Goal: Task Accomplishment & Management: Complete application form

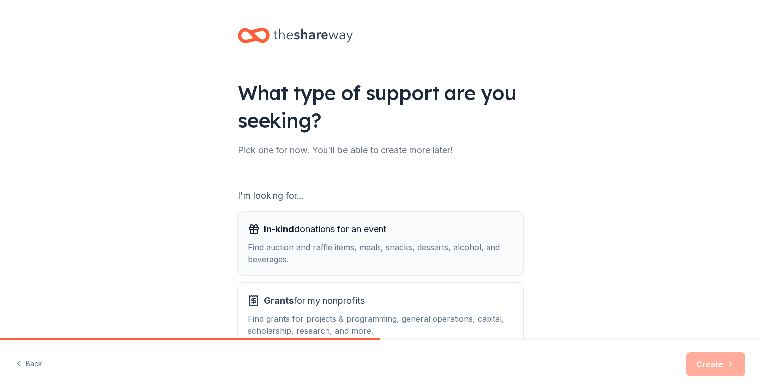
click at [377, 235] on span "In-kind donations for an event" at bounding box center [325, 230] width 123 height 16
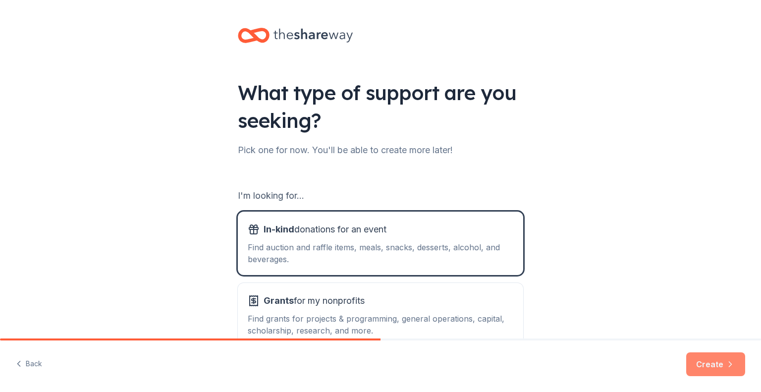
click at [713, 356] on button "Create" at bounding box center [715, 364] width 59 height 24
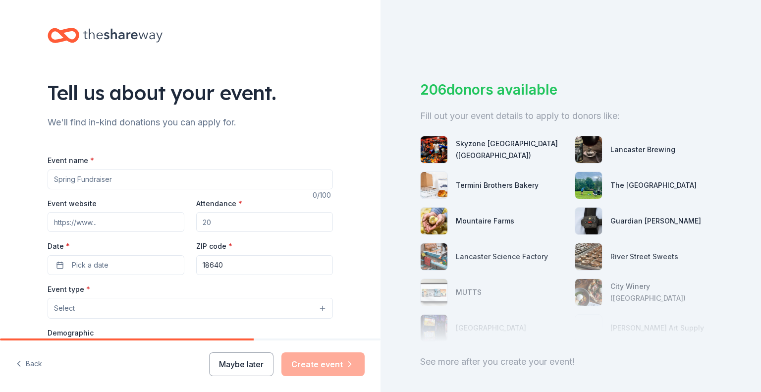
click at [155, 168] on div "Event name *" at bounding box center [190, 171] width 285 height 35
paste input "https://www.facebook.com/events/1074707024812898/?acontext=%7B%22event_a"
type input "Designer Purses & More Bingohttps://www.facebook.com/events/1074707024812898/?a…"
click at [211, 177] on input "Designer Purses & More Bingohttps://www.facebook.com/events/1074707024812898/?a…" at bounding box center [190, 179] width 285 height 20
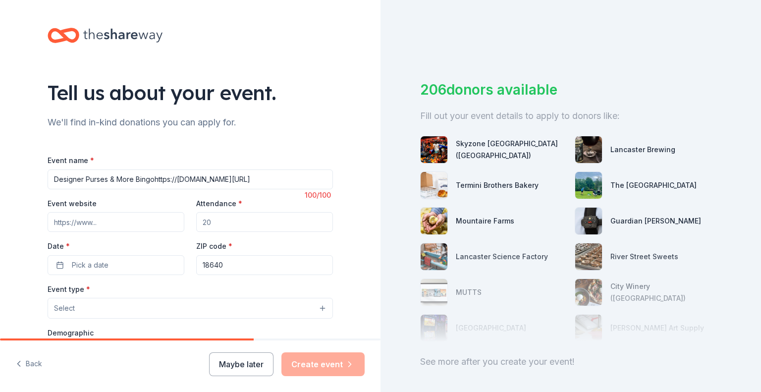
click at [211, 177] on input "Designer Purses & More Bingohttps://www.facebook.com/events/1074707024812898/?a…" at bounding box center [190, 179] width 285 height 20
click at [166, 224] on input "Event website" at bounding box center [116, 222] width 137 height 20
paste input "https://www.facebook.com/events/1074707024812898/?acontext=%7B%22event_action_h…"
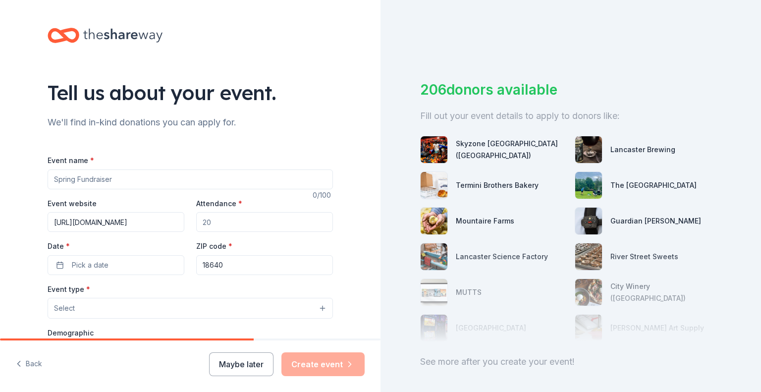
scroll to position [0, 863]
type input "https://www.facebook.com/events/1074707024812898/?acontext=%7B%22event_action_h…"
click at [146, 181] on input "Event name *" at bounding box center [190, 179] width 285 height 20
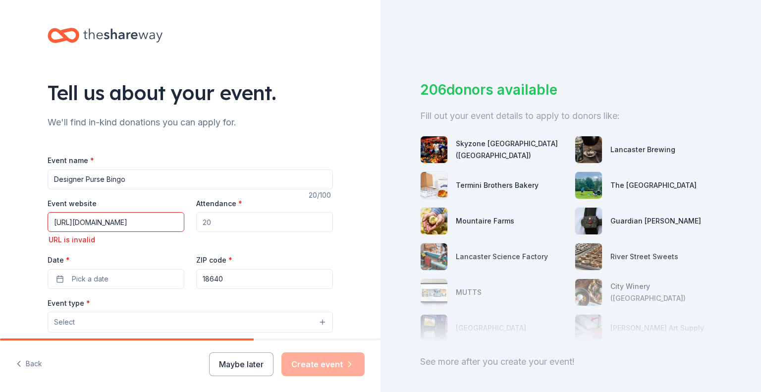
type input "Designer Purse Bingo"
type input "200"
click at [80, 281] on span "Pick a date" at bounding box center [90, 279] width 37 height 12
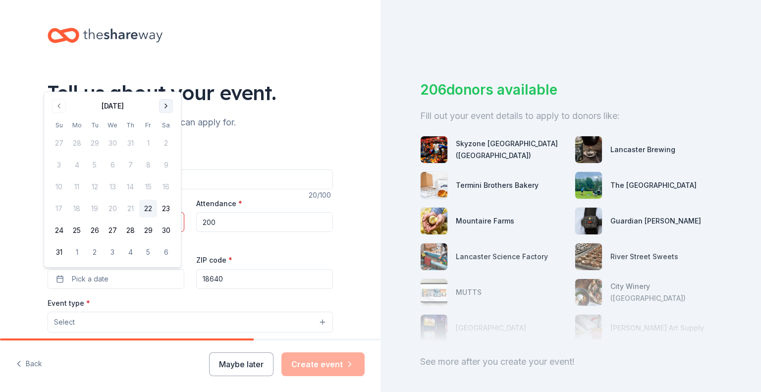
click at [166, 105] on button "Go to next month" at bounding box center [166, 106] width 14 height 14
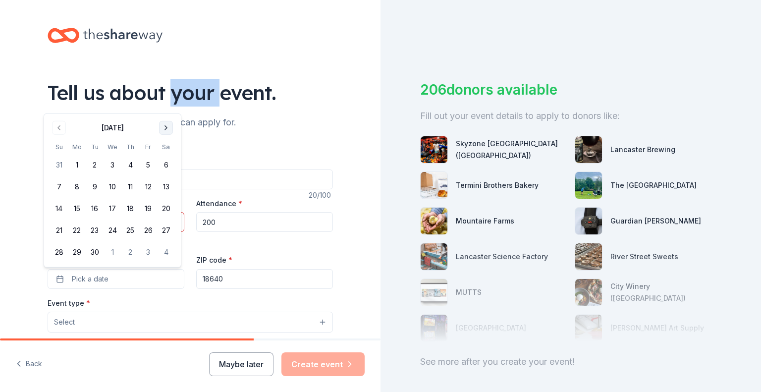
click at [166, 105] on div "Tell us about your event." at bounding box center [190, 93] width 285 height 28
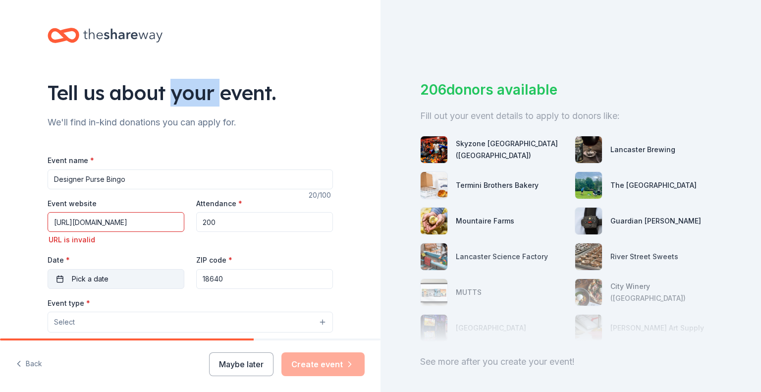
click at [99, 275] on span "Pick a date" at bounding box center [90, 279] width 37 height 12
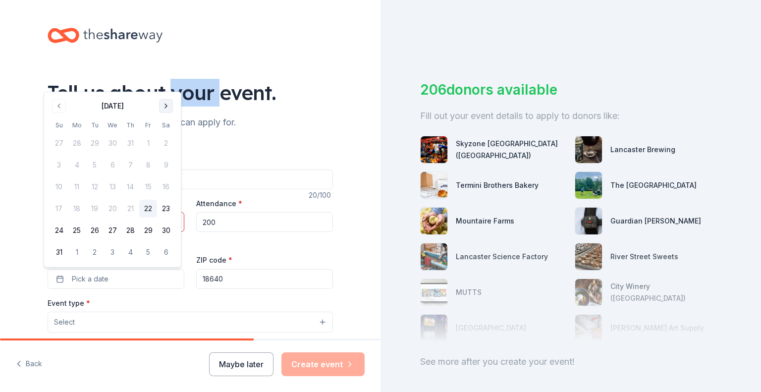
click at [163, 106] on button "Go to next month" at bounding box center [166, 106] width 14 height 14
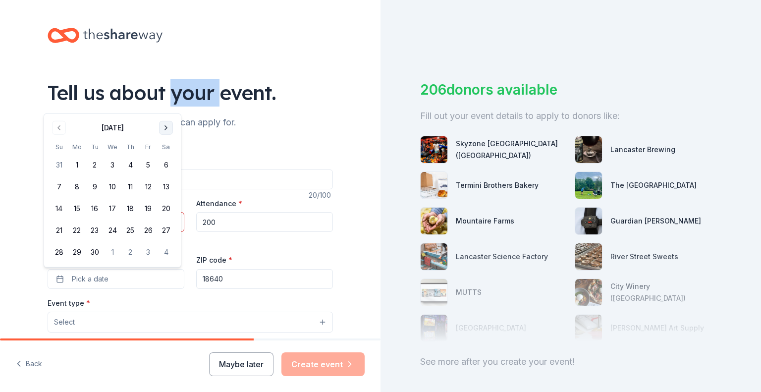
click at [166, 132] on button "Go to next month" at bounding box center [166, 128] width 14 height 14
click at [59, 206] on button "12" at bounding box center [59, 209] width 18 height 18
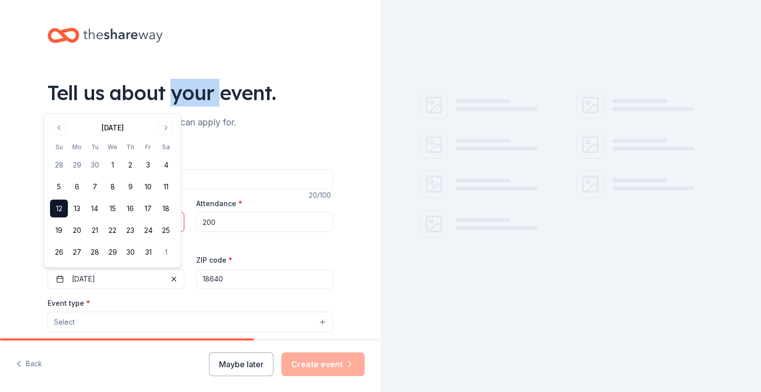
click at [205, 281] on input "18640" at bounding box center [264, 279] width 137 height 20
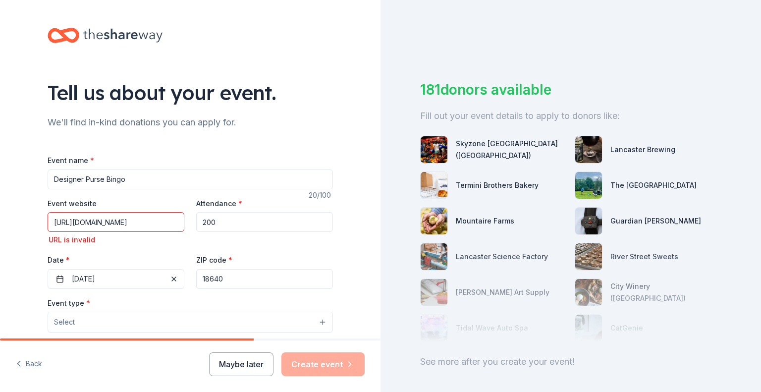
click at [226, 281] on input "18640" at bounding box center [264, 279] width 137 height 20
click at [220, 275] on input "18640" at bounding box center [264, 279] width 137 height 20
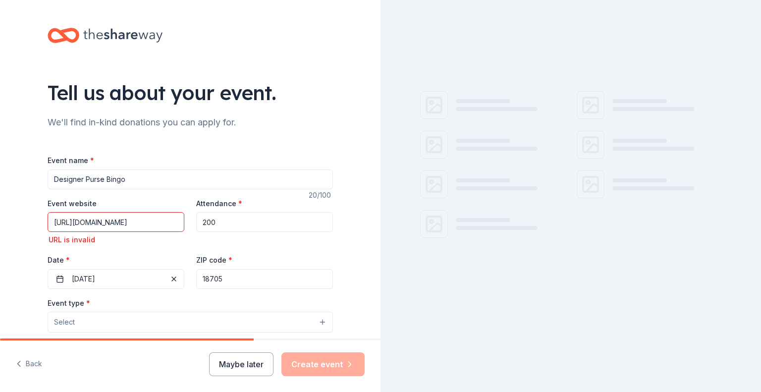
type input "18705"
click at [178, 248] on div "Event website https://www.facebook.com/events/1074707024812898/?acontext=%7B%22…" at bounding box center [190, 243] width 285 height 92
click at [153, 220] on input "https://www.facebook.com/events/1074707024812898/?acontext=%7B%22event_action_h…" at bounding box center [116, 222] width 137 height 20
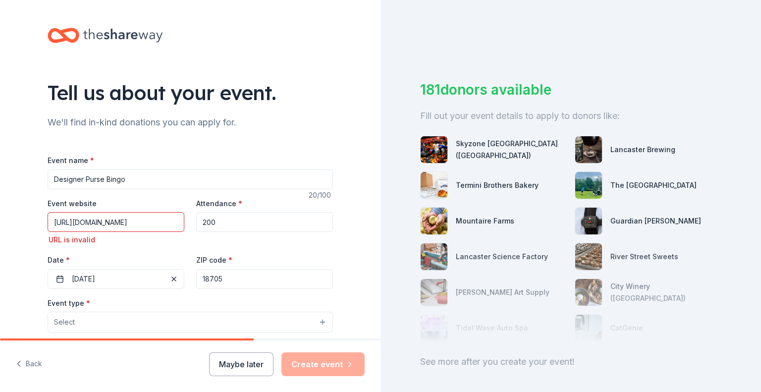
click at [153, 220] on input "https://www.facebook.com/events/1074707024812898/?acontext=%7B%22event_action_h…" at bounding box center [116, 222] width 137 height 20
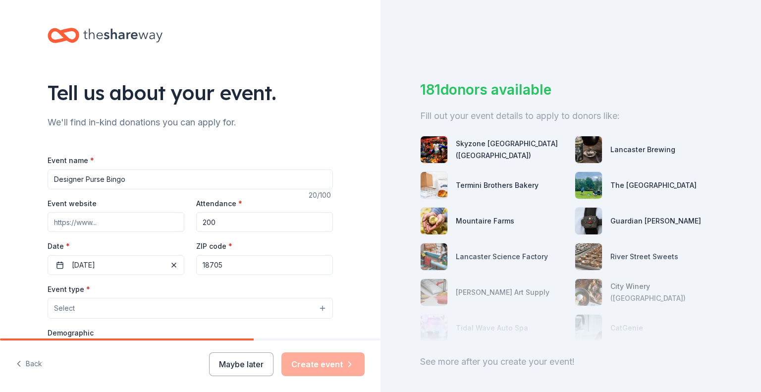
paste input "https://www.facebook.com/share/1ApCLxEdV8/"
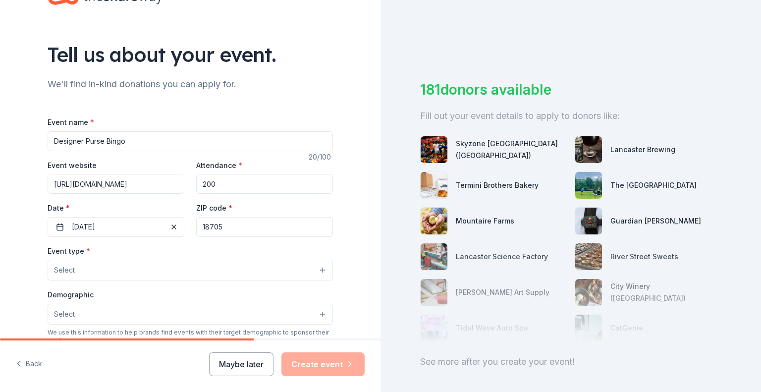
scroll to position [99, 0]
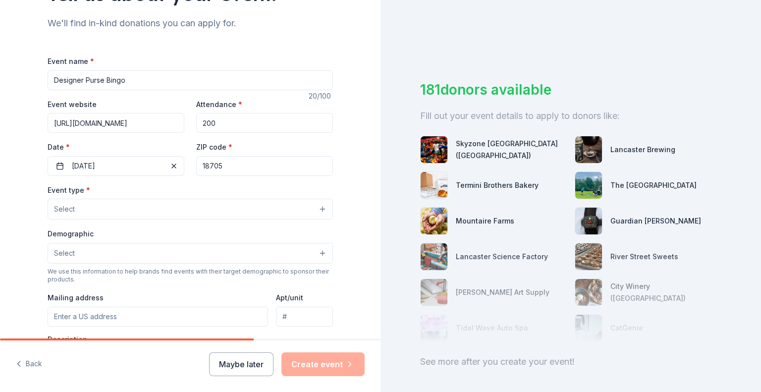
type input "https://www.facebook.com/share/1ApCLxEdV8/"
click at [201, 194] on div "Event type * Select" at bounding box center [190, 202] width 285 height 36
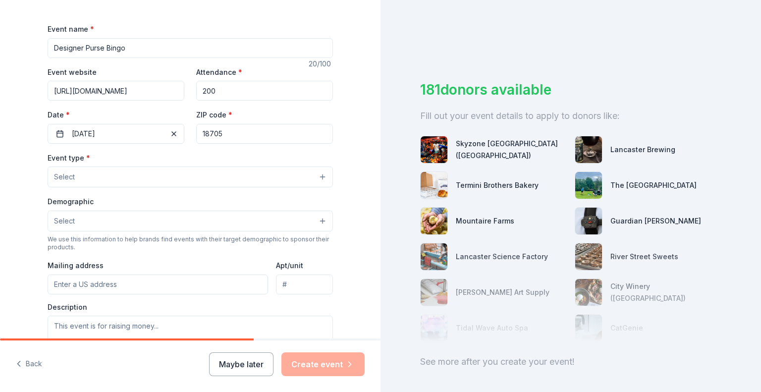
scroll to position [149, 0]
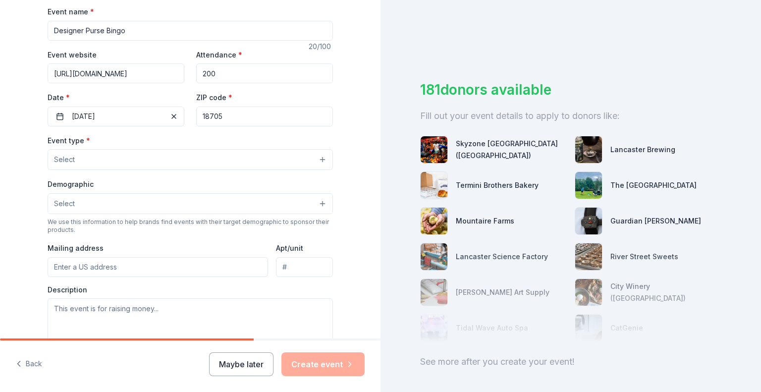
click at [197, 162] on button "Select" at bounding box center [190, 159] width 285 height 21
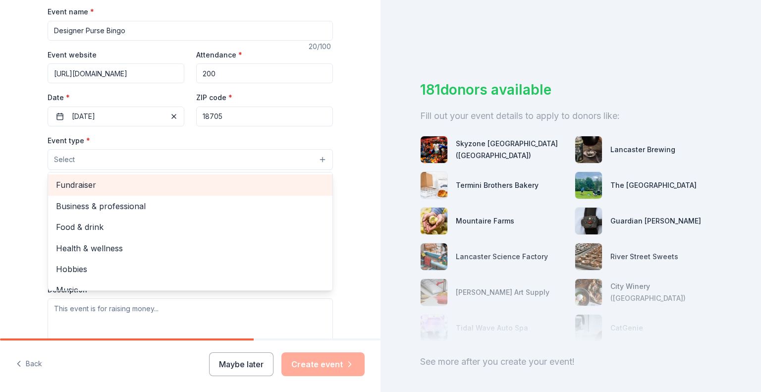
click at [190, 190] on span "Fundraiser" at bounding box center [190, 184] width 269 height 13
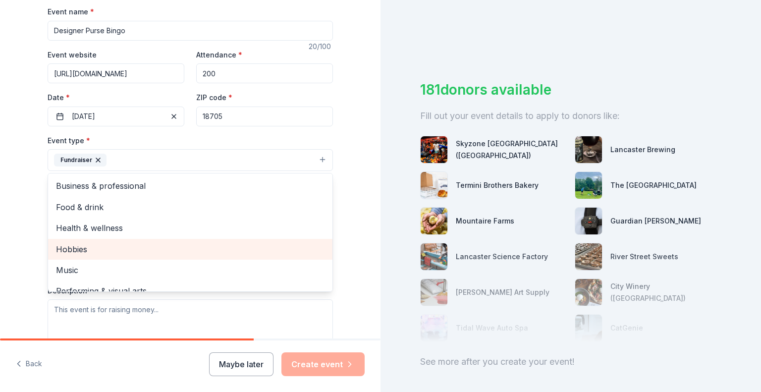
click at [201, 243] on span "Hobbies" at bounding box center [190, 249] width 269 height 13
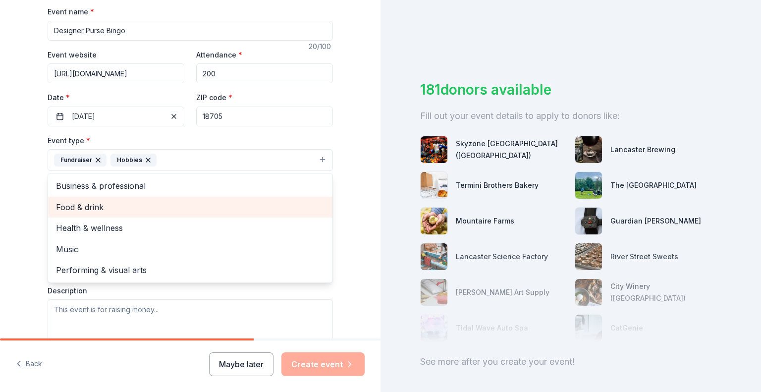
click at [188, 202] on span "Food & drink" at bounding box center [190, 207] width 269 height 13
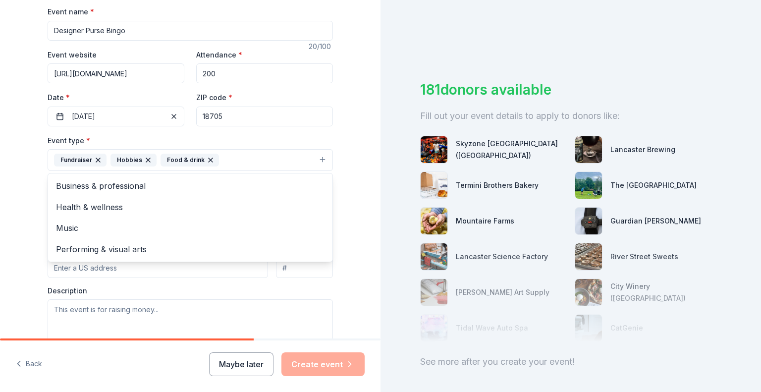
click at [343, 194] on div "Tell us about your event. We'll find in-kind donations you can apply for. Event…" at bounding box center [190, 181] width 317 height 661
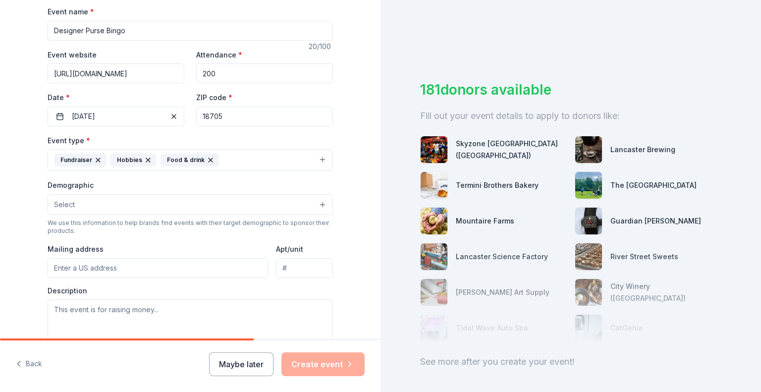
click at [252, 201] on button "Select" at bounding box center [190, 204] width 285 height 21
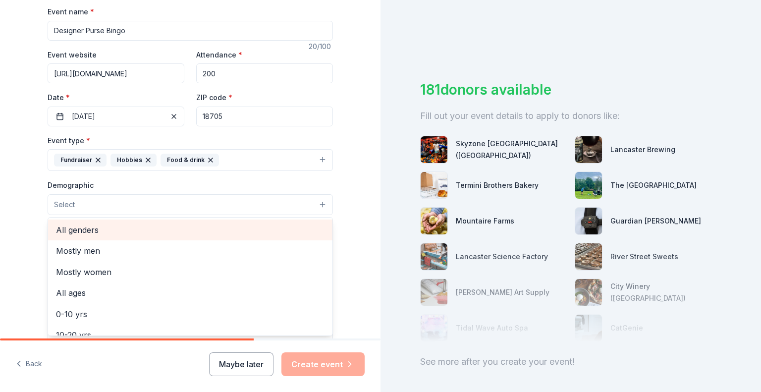
click at [234, 229] on span "All genders" at bounding box center [190, 229] width 269 height 13
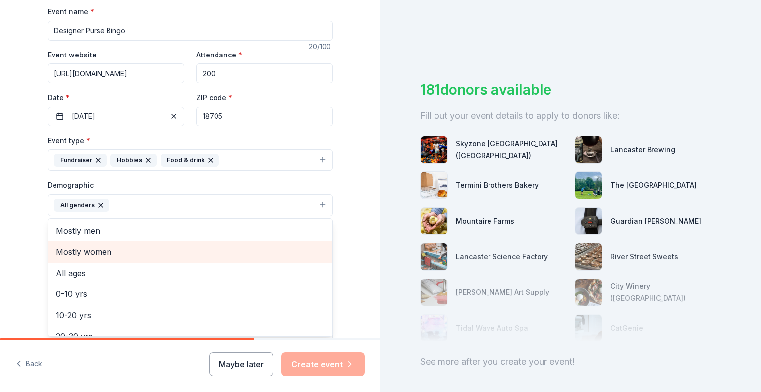
click at [259, 252] on span "Mostly women" at bounding box center [190, 251] width 269 height 13
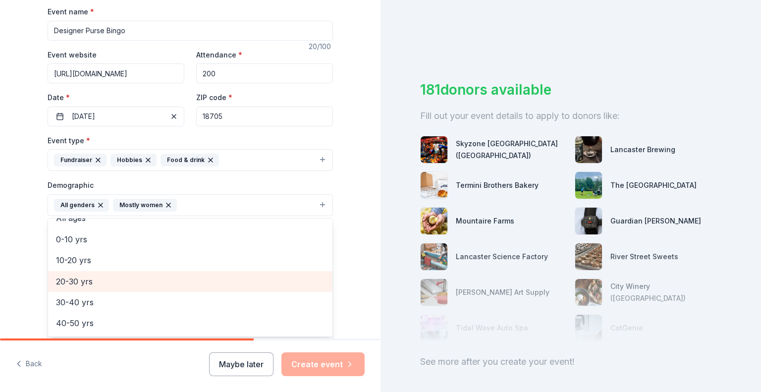
scroll to position [50, 0]
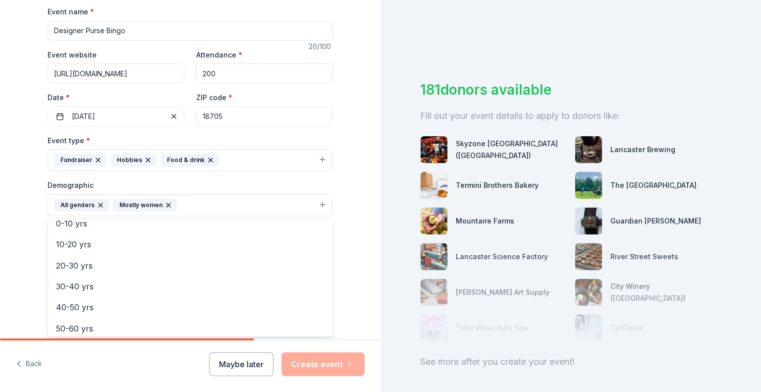
click at [354, 241] on div "Tell us about your event. We'll find in-kind donations you can apply for. Event…" at bounding box center [190, 182] width 381 height 662
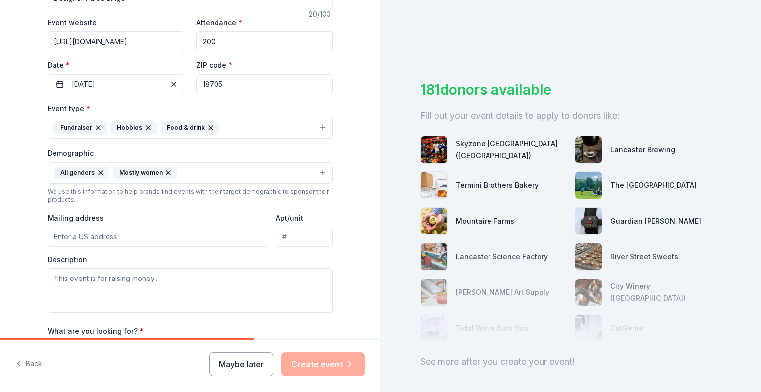
scroll to position [198, 0]
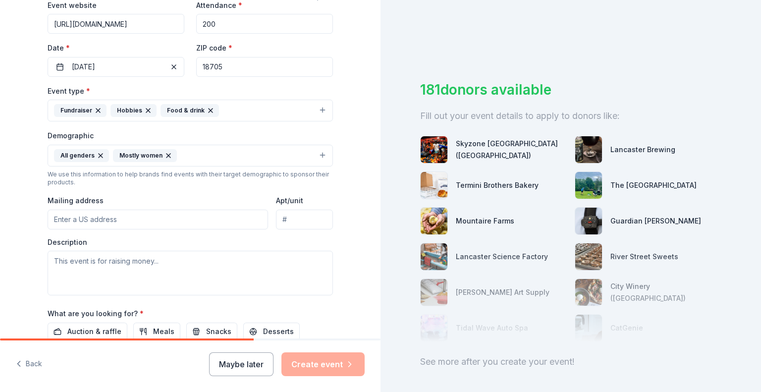
click at [231, 221] on input "Mailing address" at bounding box center [158, 220] width 221 height 20
type input "254 Pall Road, Hunlock Creek, PA, 18621"
click at [231, 231] on div "Event type * Fundraiser Hobbies Food & drink Demographic All genders Mostly wom…" at bounding box center [190, 190] width 285 height 211
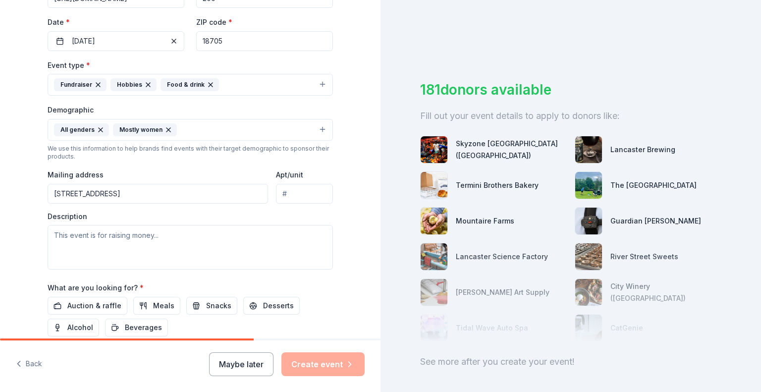
scroll to position [248, 0]
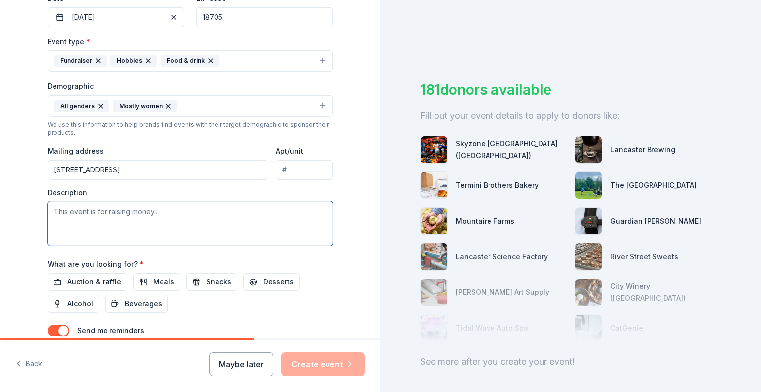
click at [233, 208] on textarea at bounding box center [190, 223] width 285 height 45
paste textarea "Lions International supports 8 main global causes, Childhood cancer, diabetes, …"
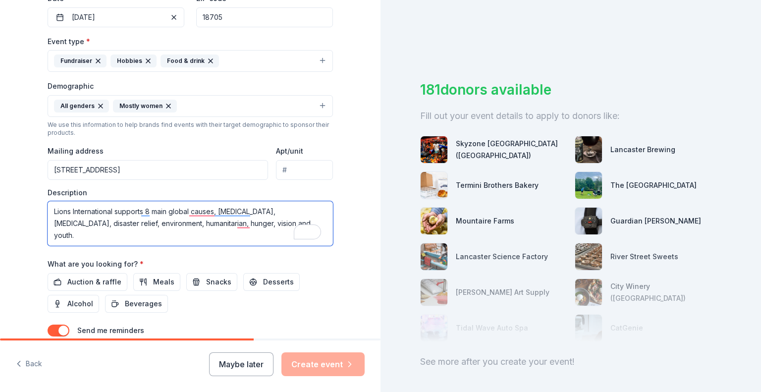
paste textarea "Any funds raised go directly to the community through these programs, whether l…"
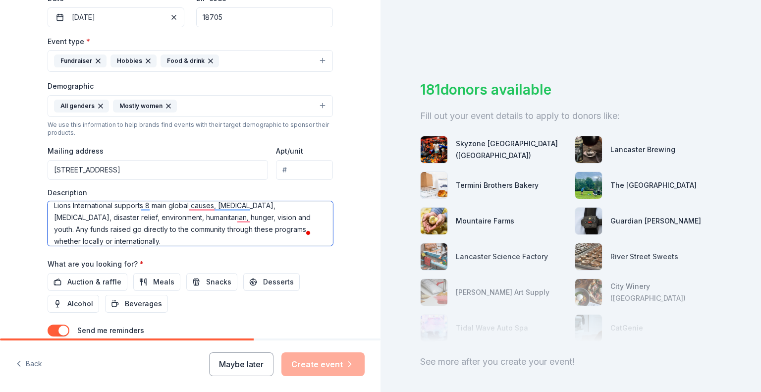
click at [180, 228] on textarea "Lions International supports 8 main global causes, Childhood cancer, diabetes, …" at bounding box center [190, 223] width 285 height 45
click at [208, 254] on div "Event name * Designer Purse Bingo 20 /100 Event website https://www.facebook.co…" at bounding box center [190, 136] width 285 height 460
click at [176, 230] on textarea "Lions International supports 8 main global causes, Childhood cancer, diabetes, …" at bounding box center [190, 223] width 285 height 45
click at [250, 224] on textarea "Lions International supports 8 main global causes, Childhood cancer, diabetes, …" at bounding box center [190, 223] width 285 height 45
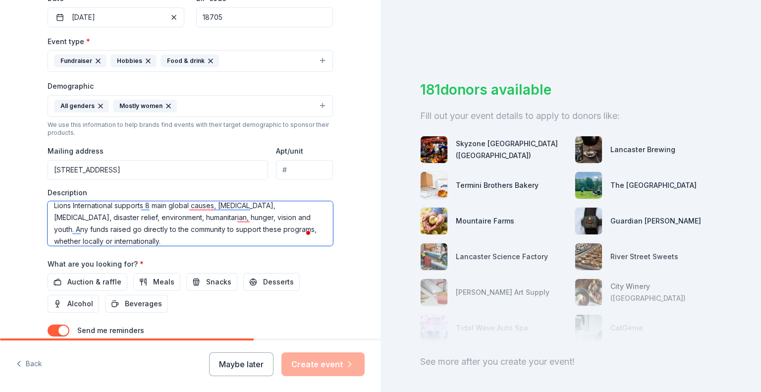
click at [250, 224] on textarea "Lions International supports 8 main global causes, Childhood cancer, diabetes, …" at bounding box center [190, 223] width 285 height 45
type textarea "Lions International supports 8 main global causes, Childhood cancer, diabetes, …"
click at [240, 254] on div "Event name * Designer Purse Bingo 20 /100 Event website https://www.facebook.co…" at bounding box center [190, 136] width 285 height 460
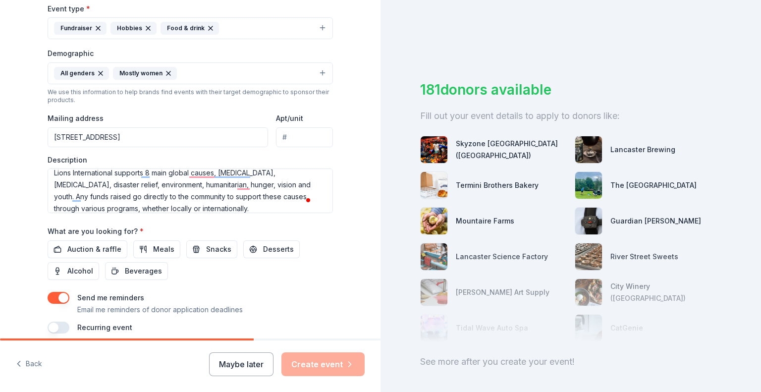
scroll to position [297, 0]
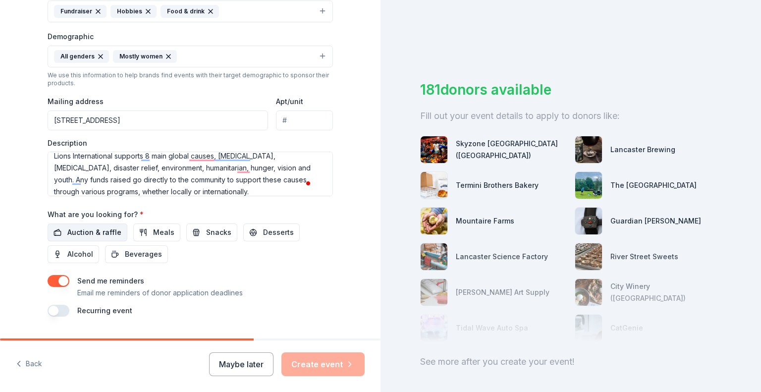
click at [108, 229] on span "Auction & raffle" at bounding box center [94, 232] width 54 height 12
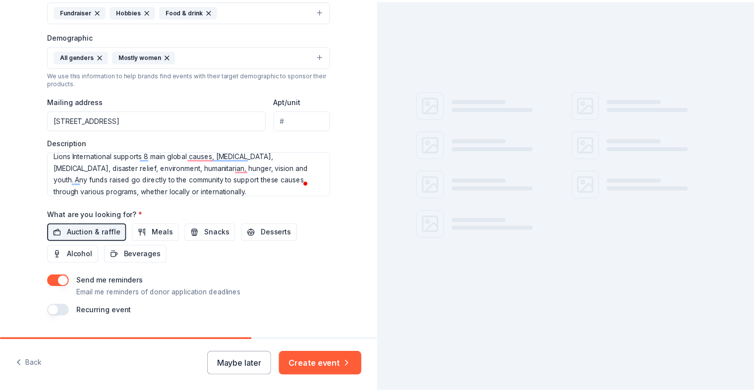
scroll to position [323, 0]
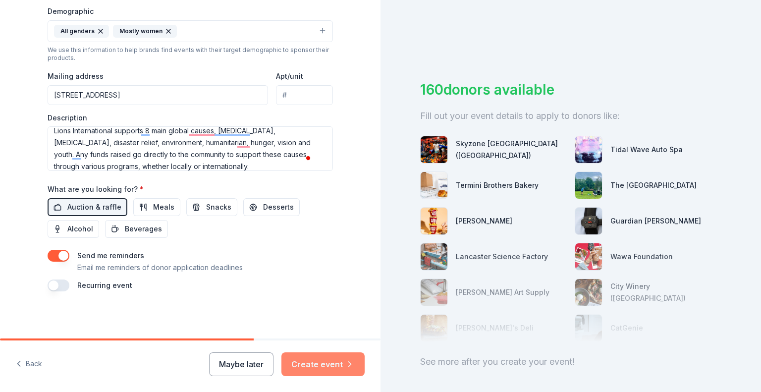
click at [324, 362] on button "Create event" at bounding box center [322, 364] width 83 height 24
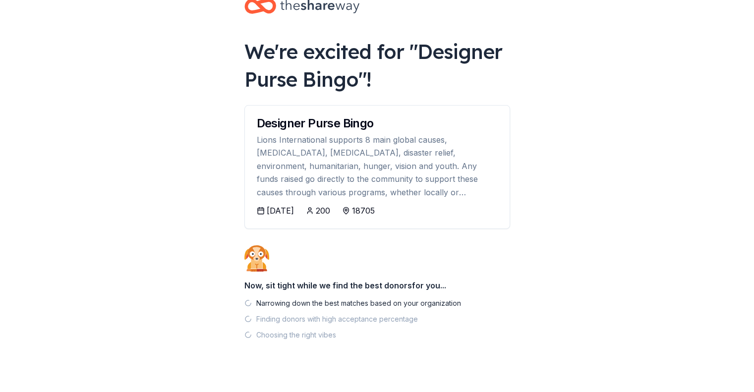
scroll to position [40, 0]
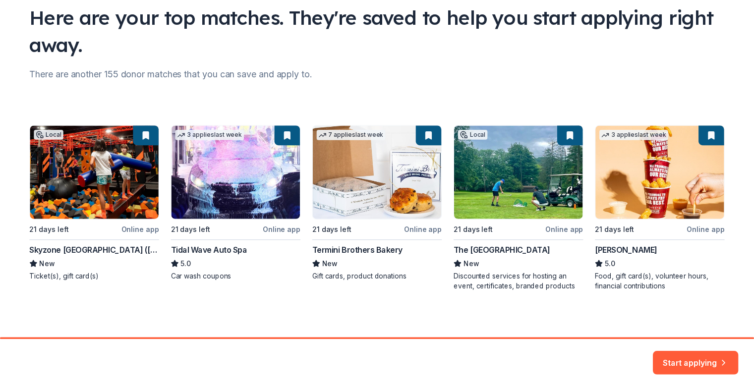
scroll to position [78, 0]
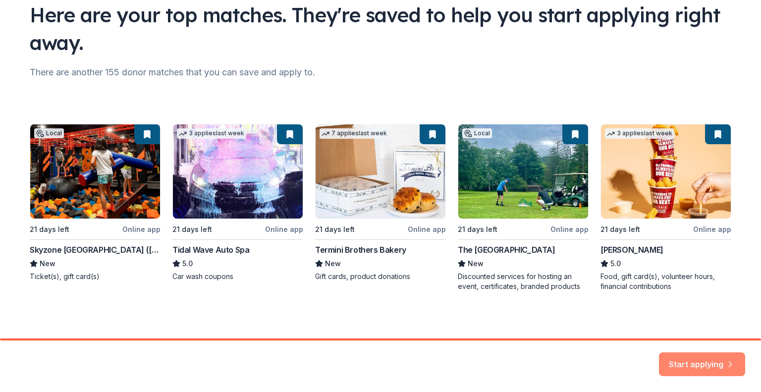
click at [709, 359] on button "Start applying" at bounding box center [702, 358] width 86 height 24
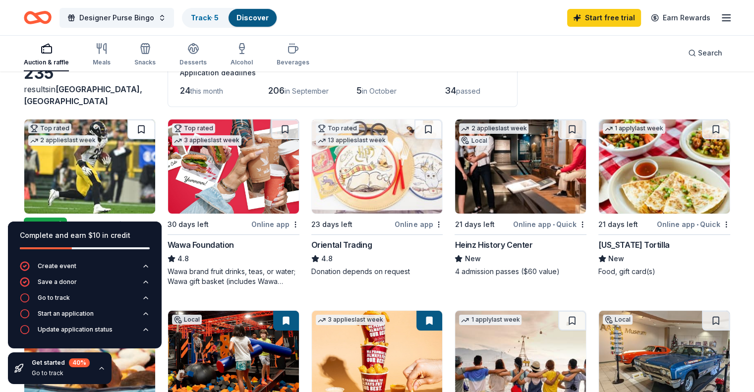
scroll to position [50, 0]
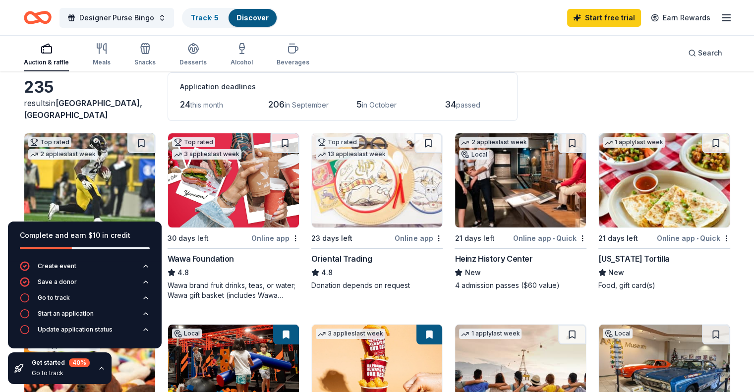
click at [535, 190] on img at bounding box center [520, 180] width 131 height 94
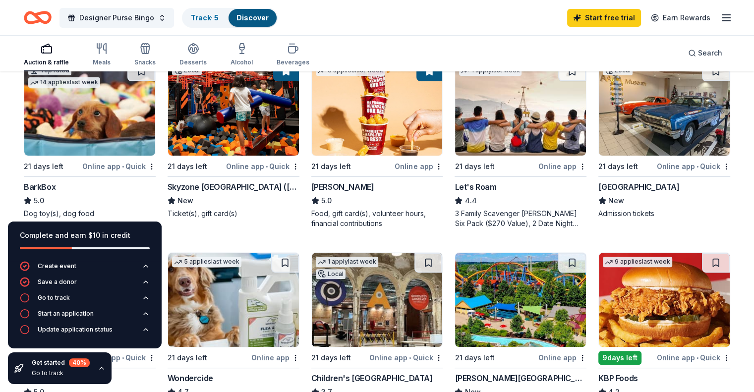
scroll to position [297, 0]
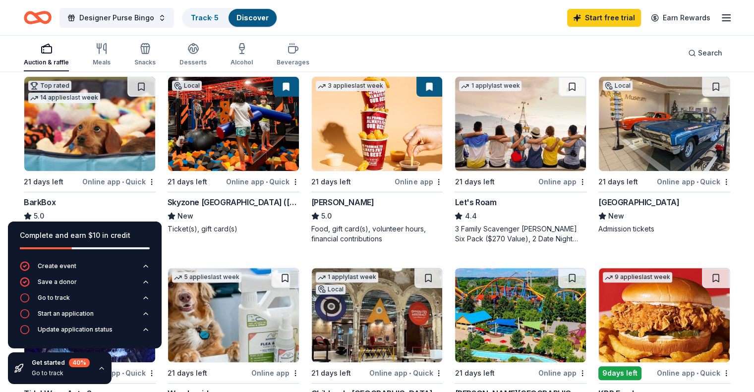
click at [131, 133] on img at bounding box center [89, 124] width 131 height 94
click at [238, 126] on img at bounding box center [233, 124] width 131 height 94
click at [355, 139] on img at bounding box center [377, 124] width 131 height 94
click at [515, 126] on img at bounding box center [520, 124] width 131 height 94
click at [663, 142] on img at bounding box center [664, 124] width 131 height 94
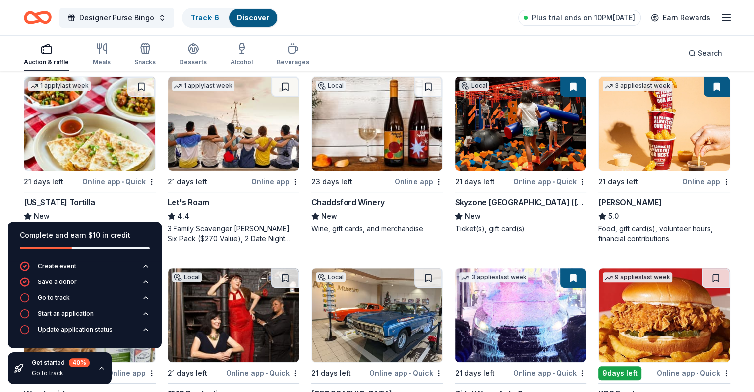
click at [358, 133] on img at bounding box center [377, 124] width 131 height 94
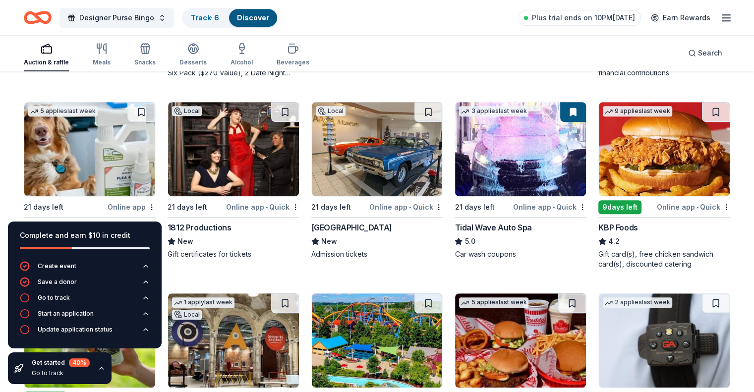
scroll to position [496, 0]
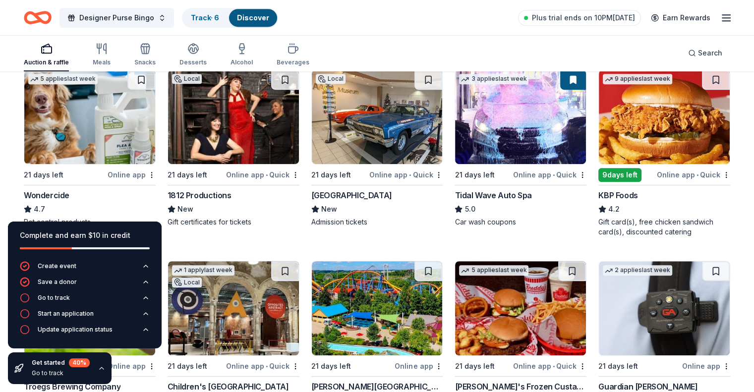
click at [258, 132] on img at bounding box center [233, 117] width 131 height 94
click at [381, 134] on img at bounding box center [377, 117] width 131 height 94
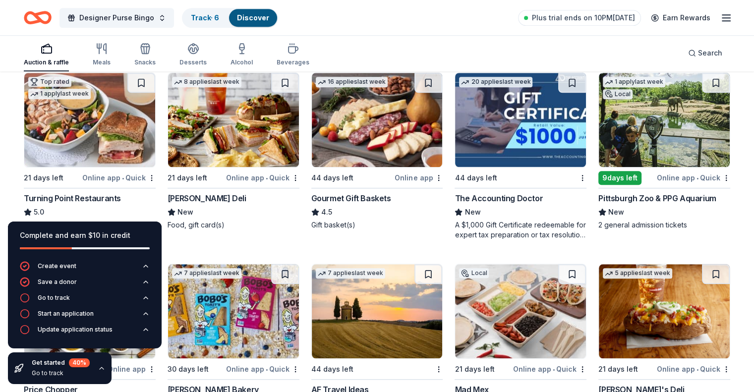
scroll to position [848, 0]
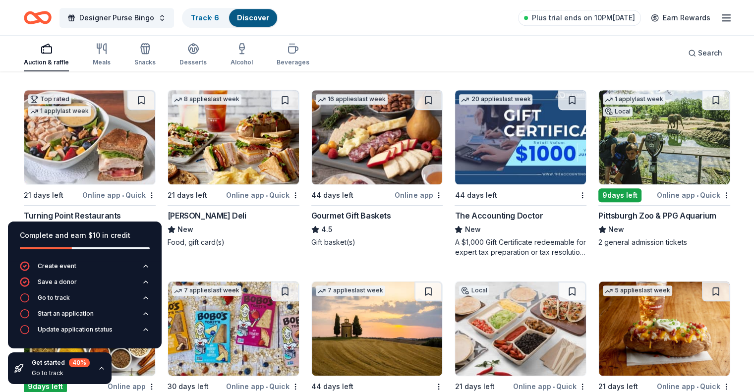
click at [662, 160] on img at bounding box center [664, 137] width 131 height 94
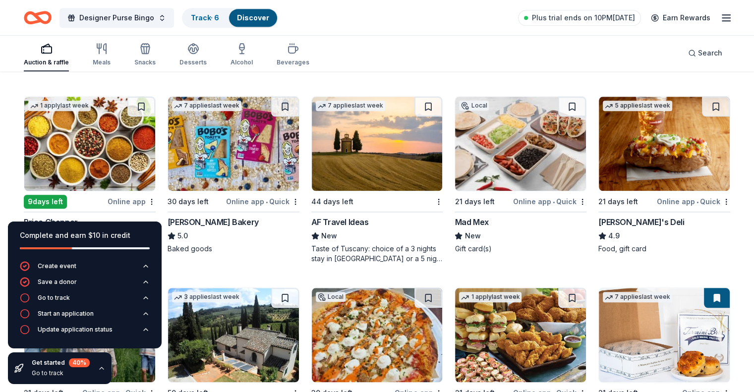
scroll to position [1081, 0]
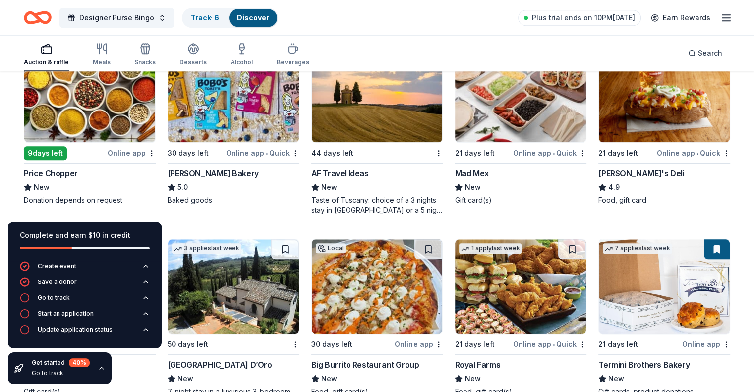
click at [71, 89] on img at bounding box center [89, 95] width 131 height 94
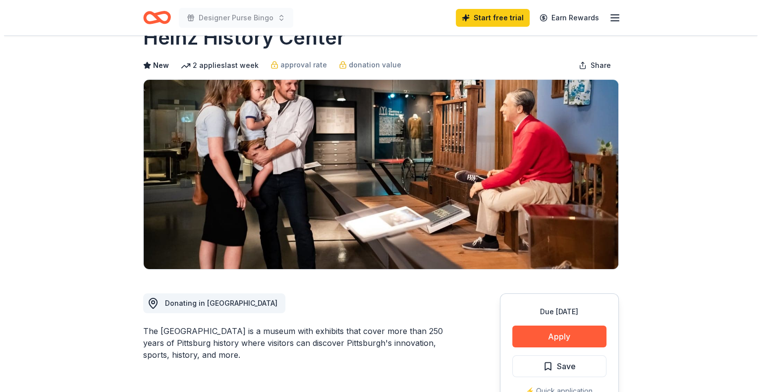
scroll to position [50, 0]
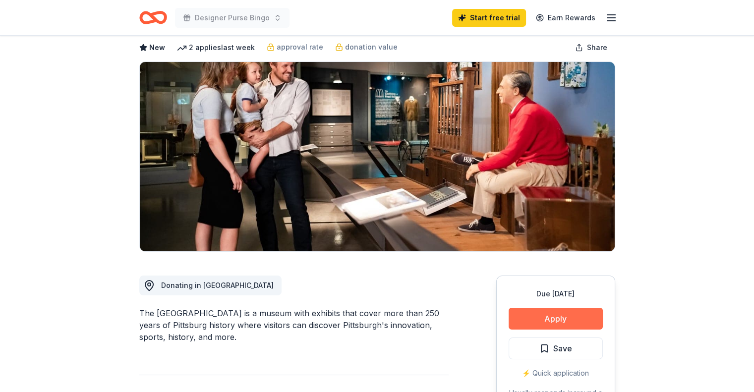
click at [535, 318] on button "Apply" at bounding box center [555, 319] width 94 height 22
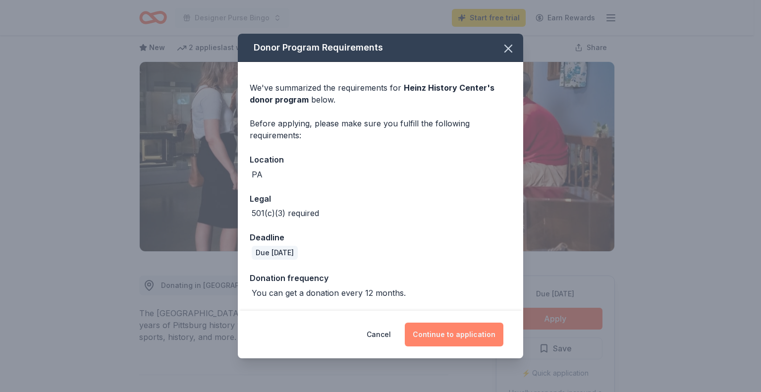
click at [440, 334] on button "Continue to application" at bounding box center [454, 335] width 99 height 24
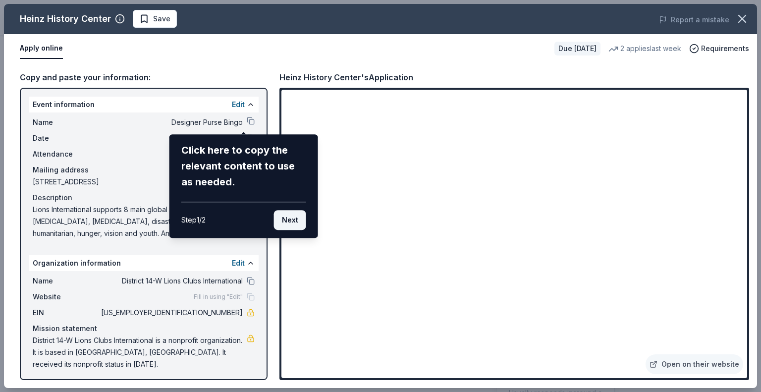
click at [286, 218] on button "Next" at bounding box center [290, 220] width 32 height 20
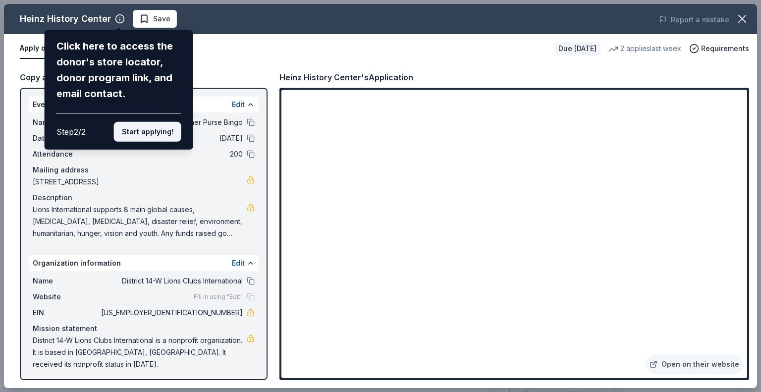
click at [147, 138] on button "Start applying!" at bounding box center [147, 132] width 67 height 20
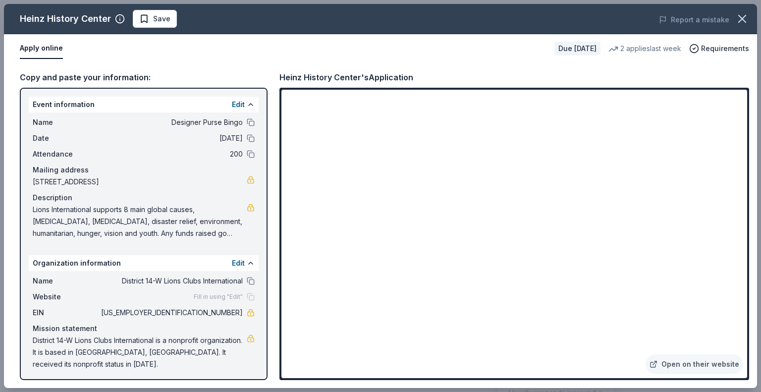
click at [247, 123] on button at bounding box center [251, 122] width 8 height 8
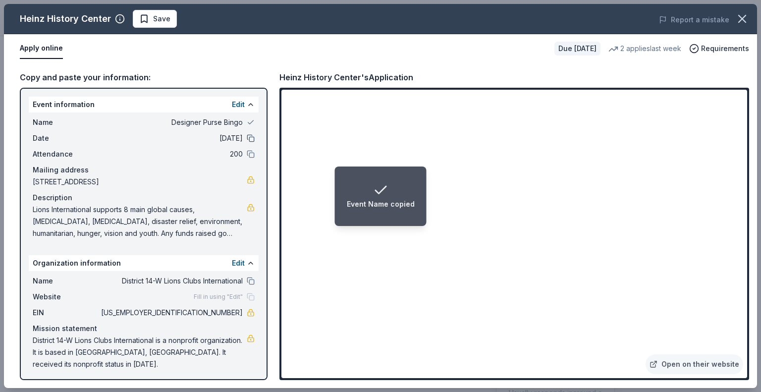
click at [247, 140] on button at bounding box center [251, 138] width 8 height 8
click at [247, 155] on button at bounding box center [251, 154] width 8 height 8
click at [247, 283] on button at bounding box center [251, 281] width 8 height 8
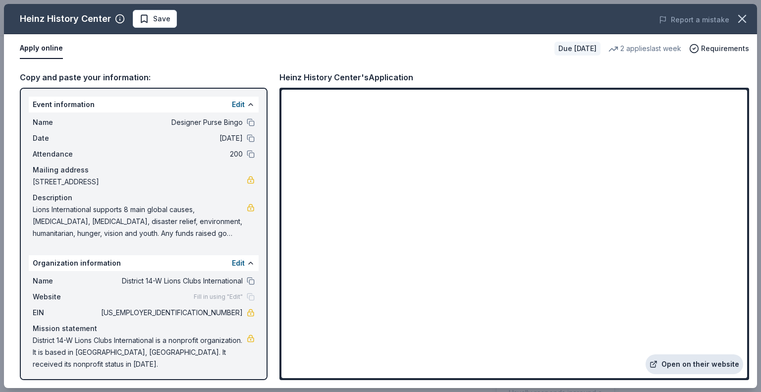
click at [701, 360] on link "Open on their website" at bounding box center [695, 364] width 98 height 20
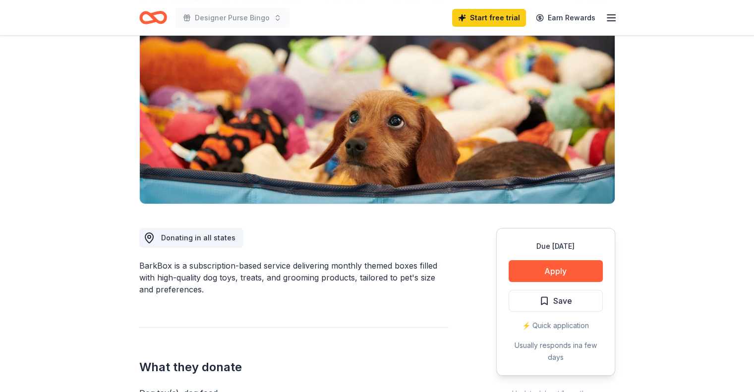
scroll to position [99, 0]
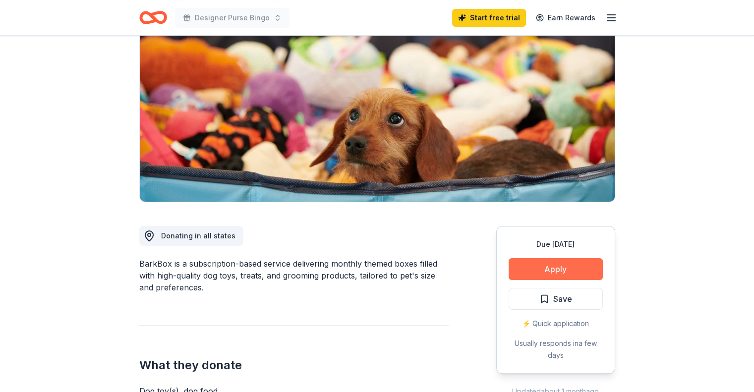
click at [553, 264] on button "Apply" at bounding box center [555, 269] width 94 height 22
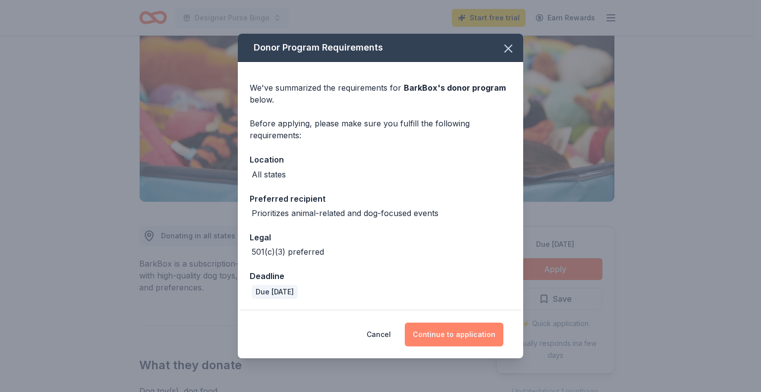
click at [463, 334] on button "Continue to application" at bounding box center [454, 335] width 99 height 24
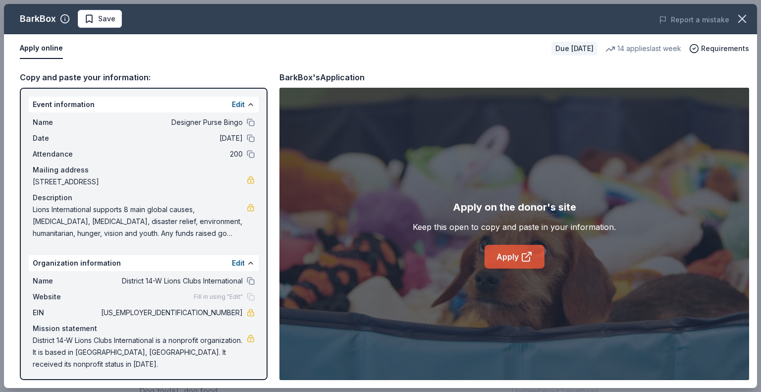
click at [521, 259] on icon at bounding box center [527, 257] width 12 height 12
click at [107, 23] on span "Save" at bounding box center [106, 19] width 17 height 12
click at [738, 23] on icon "button" at bounding box center [742, 19] width 14 height 14
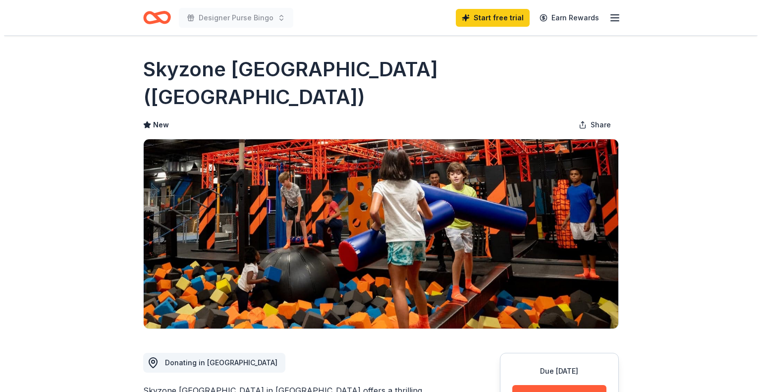
scroll to position [50, 0]
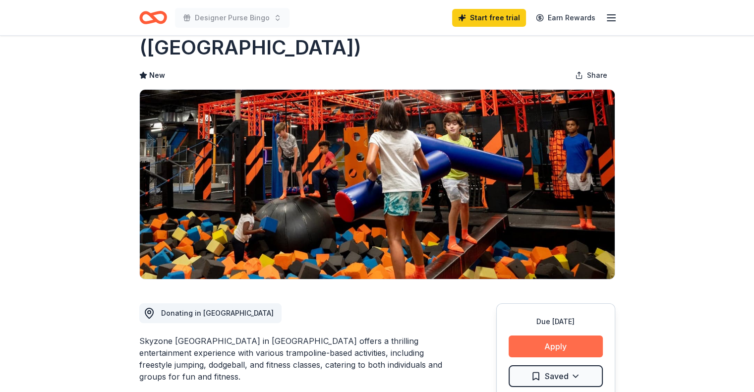
click at [546, 335] on button "Apply" at bounding box center [555, 346] width 94 height 22
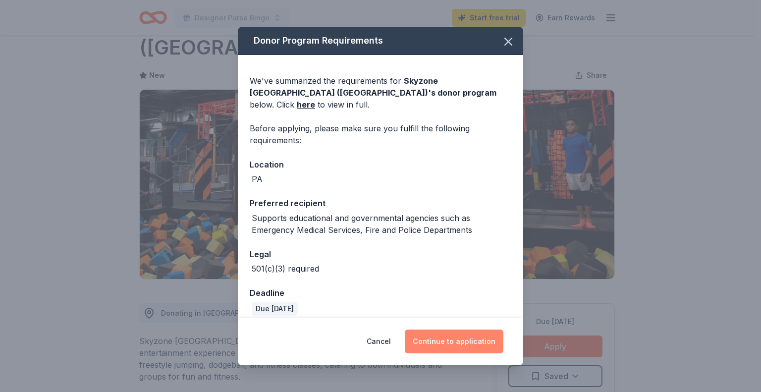
click at [461, 338] on button "Continue to application" at bounding box center [454, 342] width 99 height 24
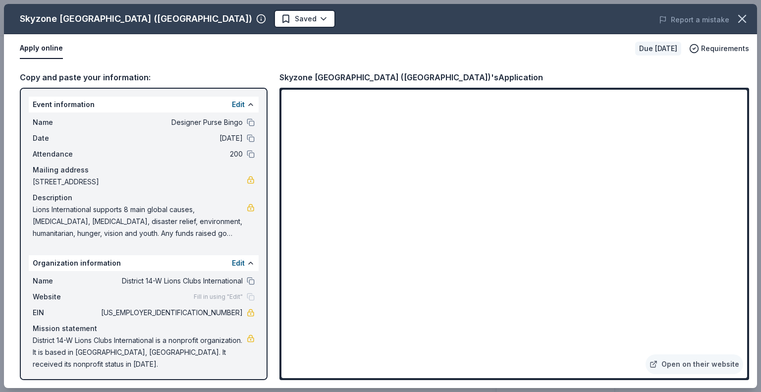
scroll to position [0, 0]
click at [336, 31] on div "Skyzone Trampoline Park (Pittston) Saved Report a mistake" at bounding box center [380, 19] width 753 height 30
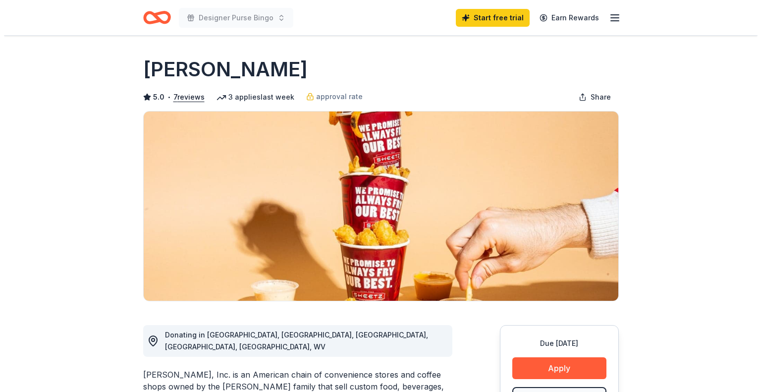
scroll to position [50, 0]
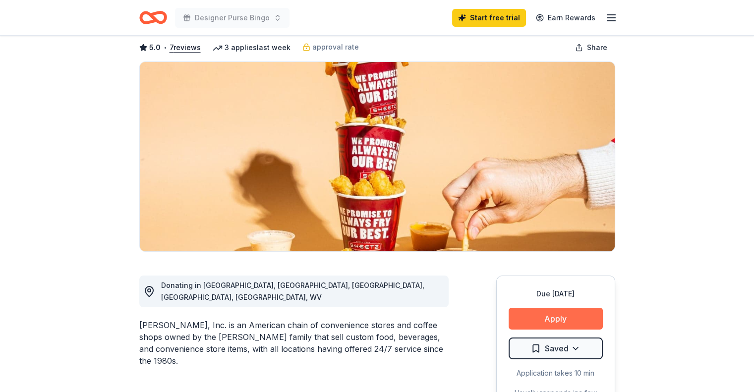
click at [565, 319] on button "Apply" at bounding box center [555, 319] width 94 height 22
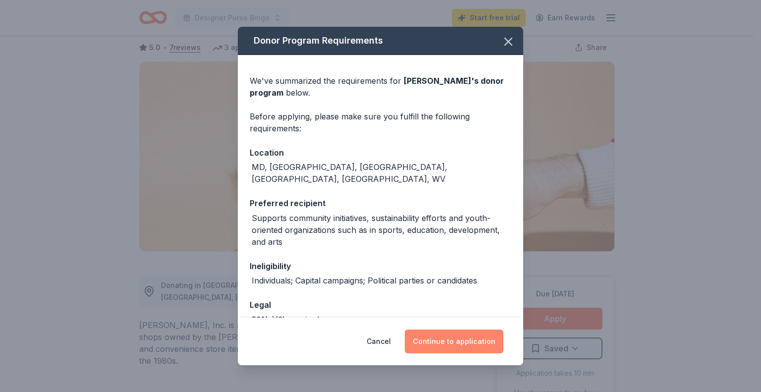
click at [465, 336] on button "Continue to application" at bounding box center [454, 342] width 99 height 24
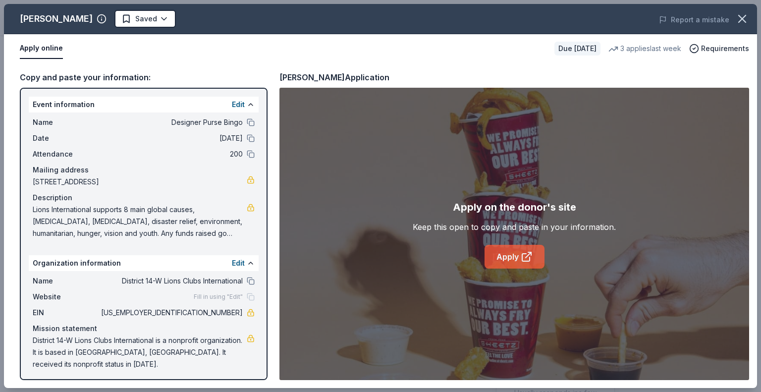
click at [512, 257] on link "Apply" at bounding box center [515, 257] width 60 height 24
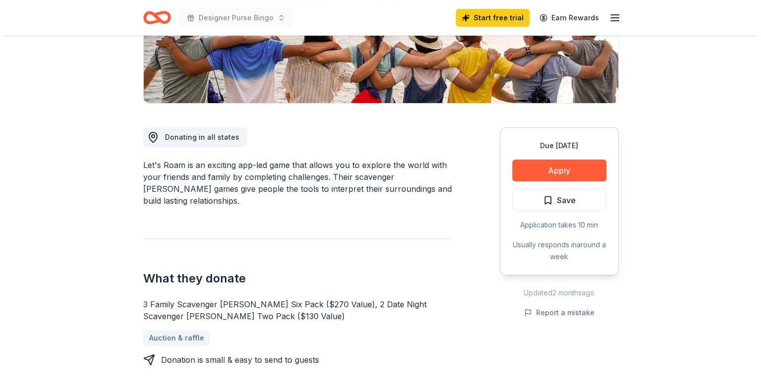
scroll to position [198, 0]
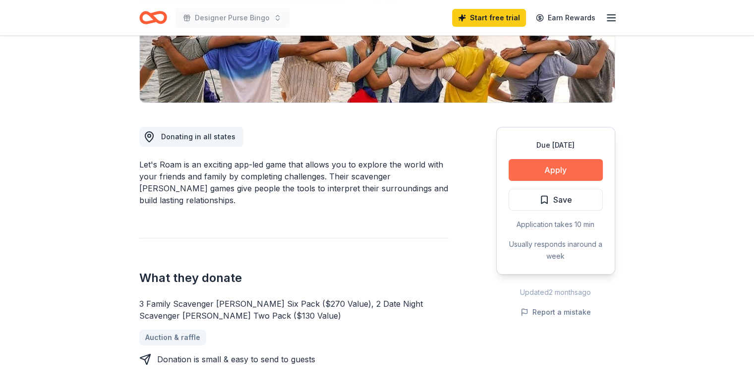
click at [542, 170] on button "Apply" at bounding box center [555, 170] width 94 height 22
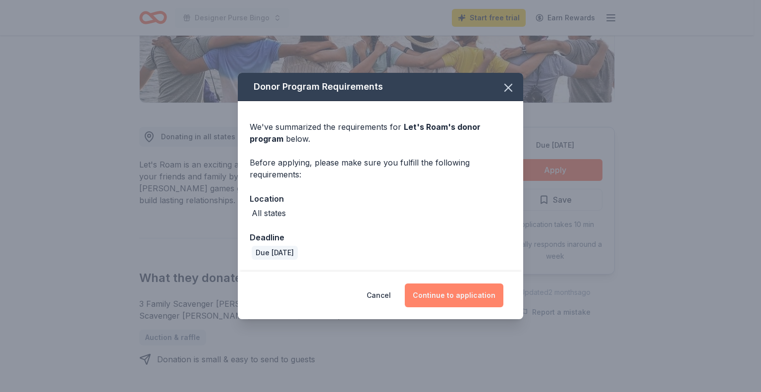
click at [468, 293] on button "Continue to application" at bounding box center [454, 295] width 99 height 24
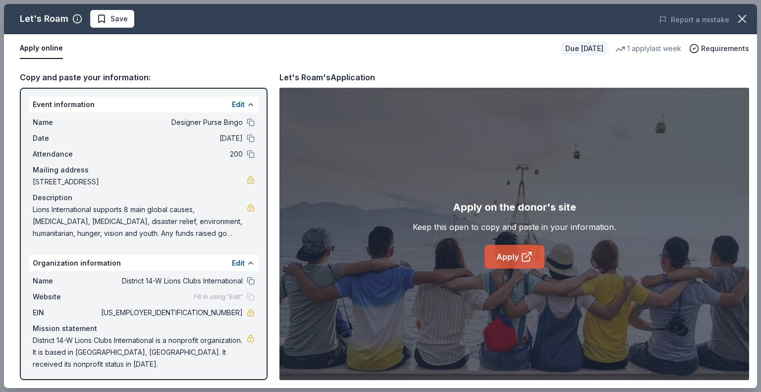
click at [521, 258] on icon at bounding box center [527, 257] width 12 height 12
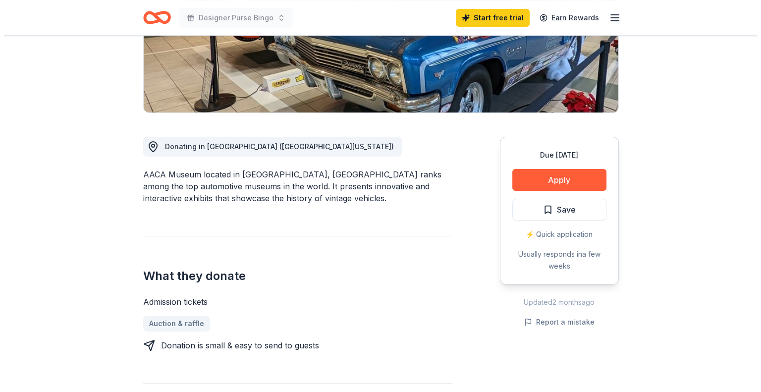
scroll to position [198, 0]
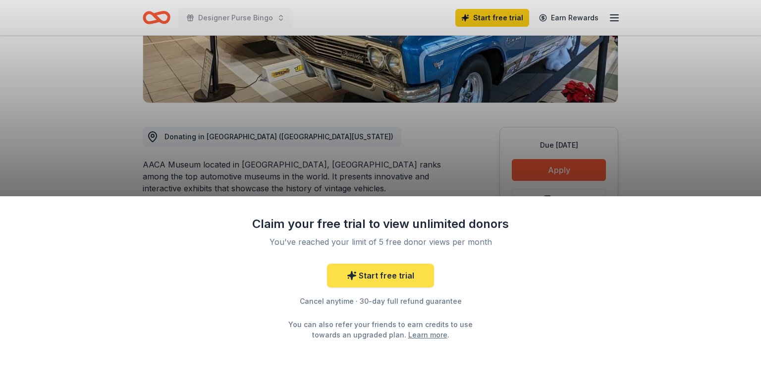
click at [392, 276] on link "Start free trial" at bounding box center [380, 276] width 107 height 24
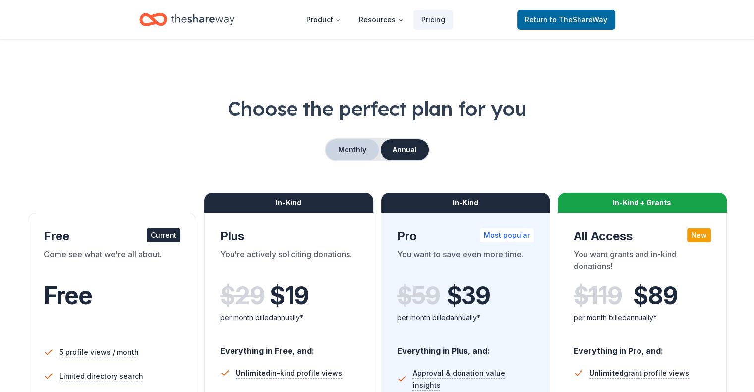
click at [354, 147] on button "Monthly" at bounding box center [352, 149] width 53 height 21
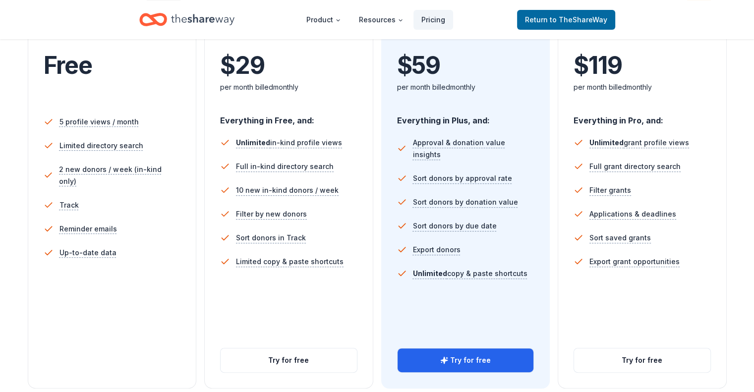
scroll to position [248, 0]
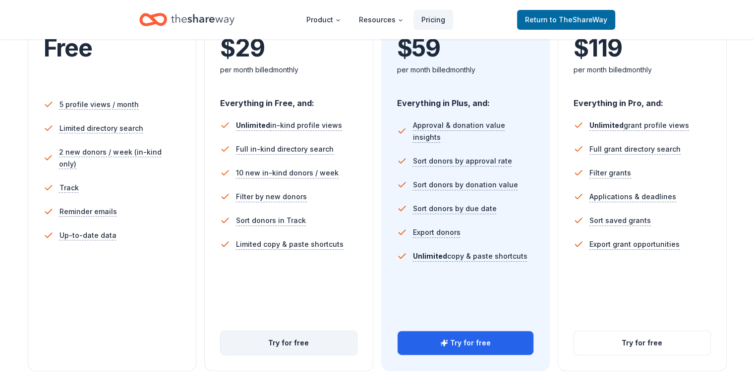
click at [297, 331] on button "Try for free" at bounding box center [289, 343] width 136 height 24
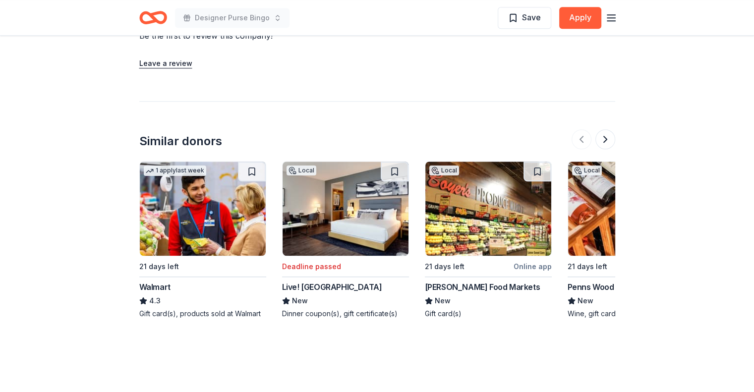
scroll to position [842, 0]
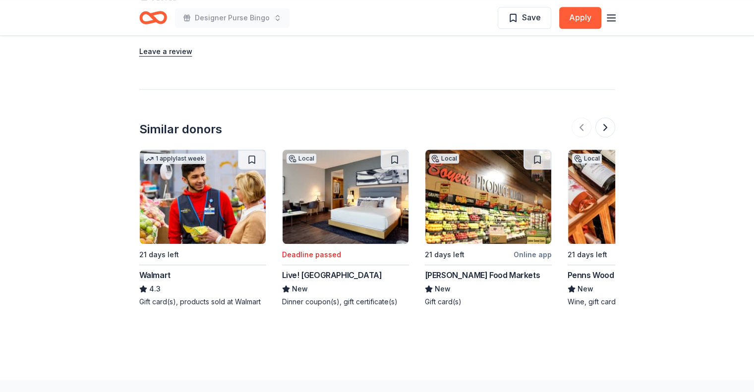
drag, startPoint x: 336, startPoint y: 218, endPoint x: 487, endPoint y: 119, distance: 179.6
click at [487, 119] on div "Similar donors 1 apply last week 21 days left Walmart 4.3 Gift card(s), product…" at bounding box center [377, 202] width 476 height 227
click at [605, 121] on button at bounding box center [605, 127] width 20 height 20
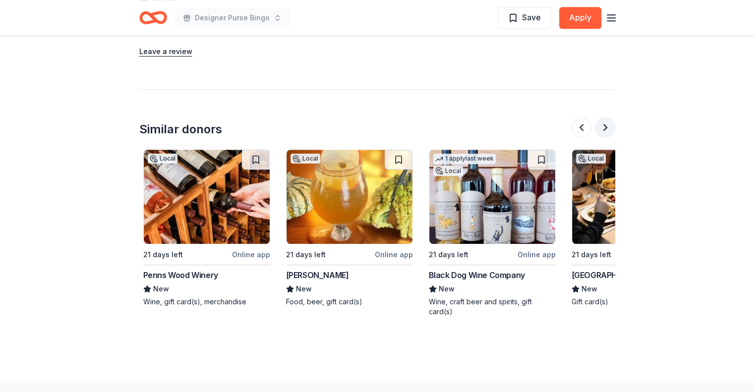
scroll to position [0, 428]
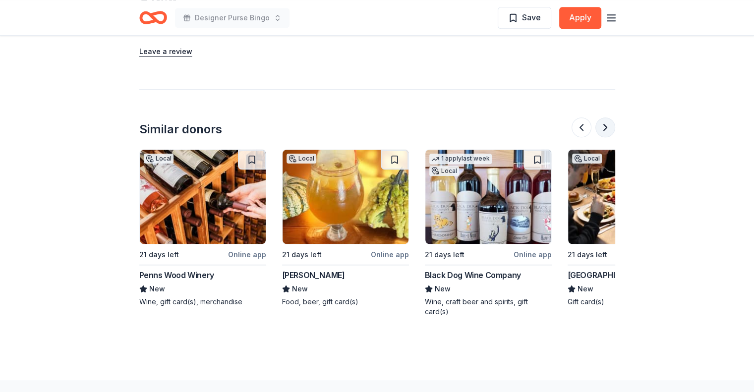
click at [604, 129] on button at bounding box center [605, 127] width 20 height 20
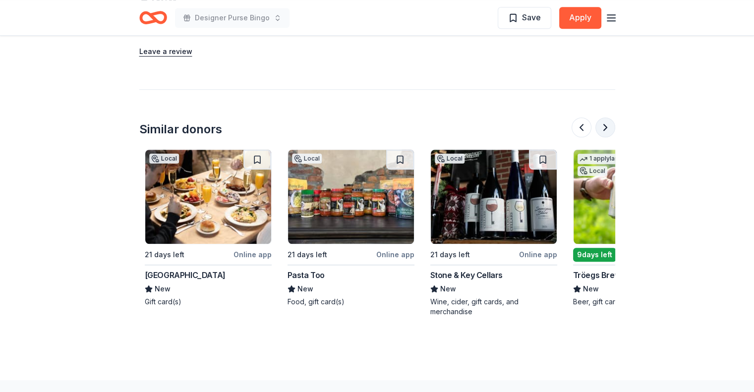
scroll to position [0, 856]
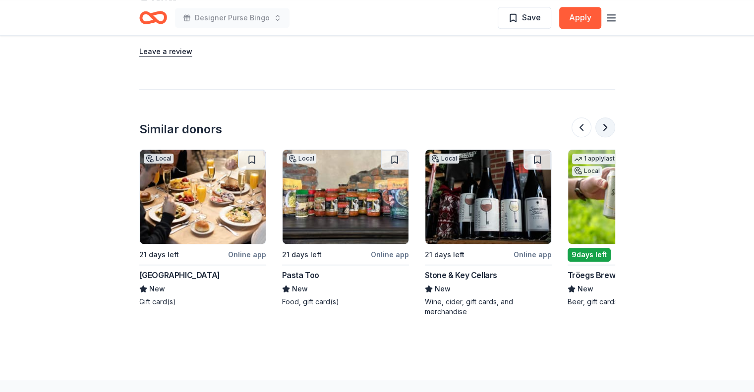
click at [604, 129] on button at bounding box center [605, 127] width 20 height 20
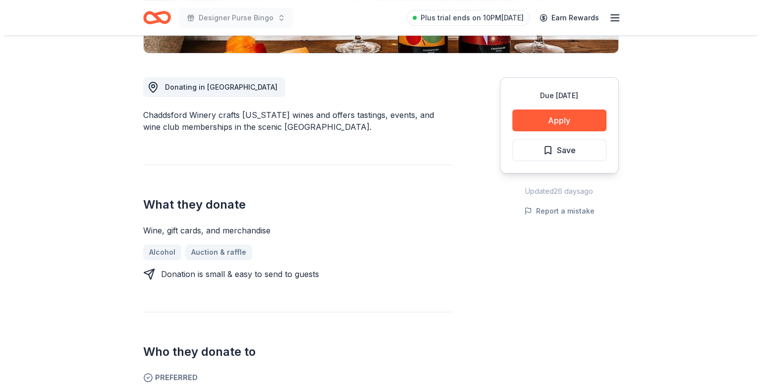
scroll to position [50, 0]
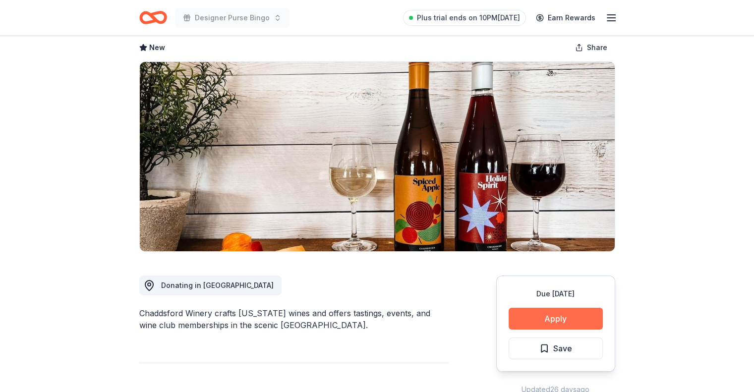
click at [541, 320] on button "Apply" at bounding box center [555, 319] width 94 height 22
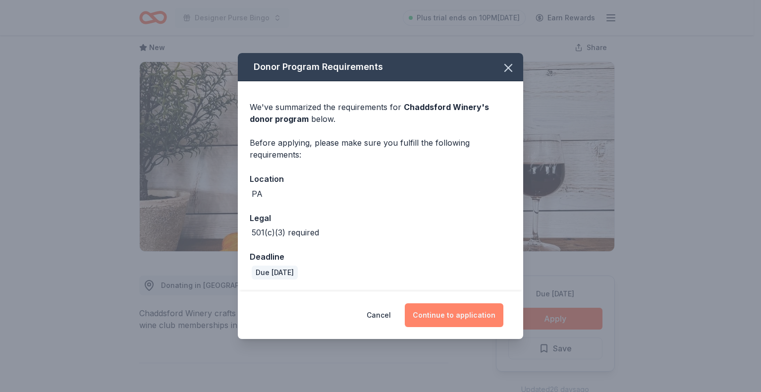
click at [449, 319] on button "Continue to application" at bounding box center [454, 315] width 99 height 24
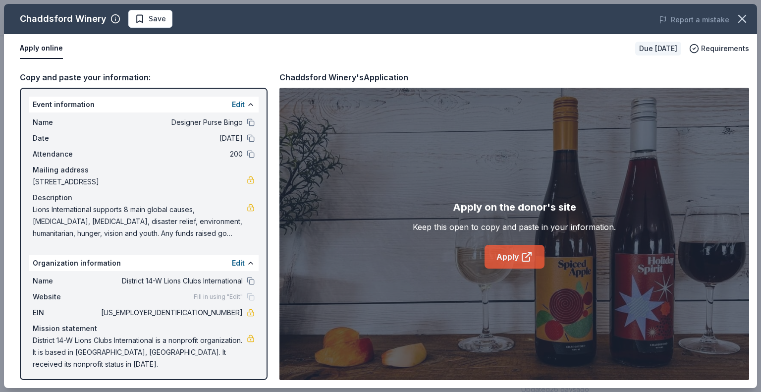
click at [511, 261] on link "Apply" at bounding box center [515, 257] width 60 height 24
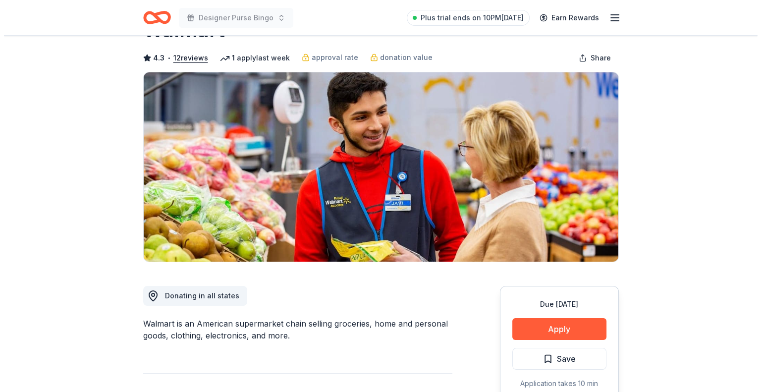
scroll to position [149, 0]
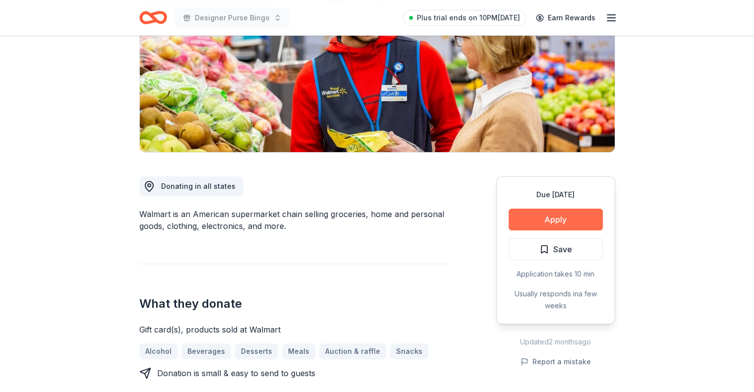
click at [554, 223] on button "Apply" at bounding box center [555, 220] width 94 height 22
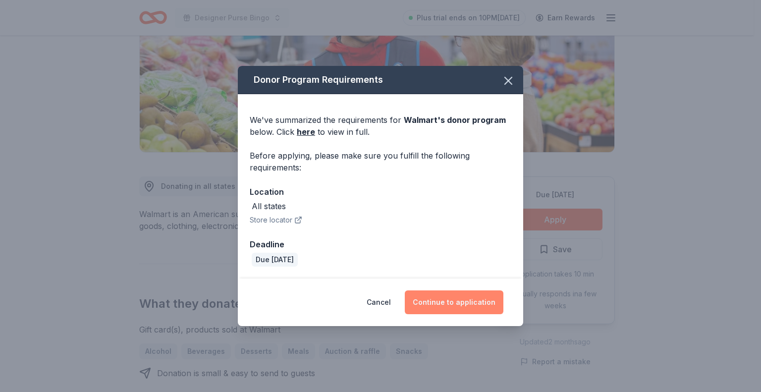
click at [442, 299] on button "Continue to application" at bounding box center [454, 302] width 99 height 24
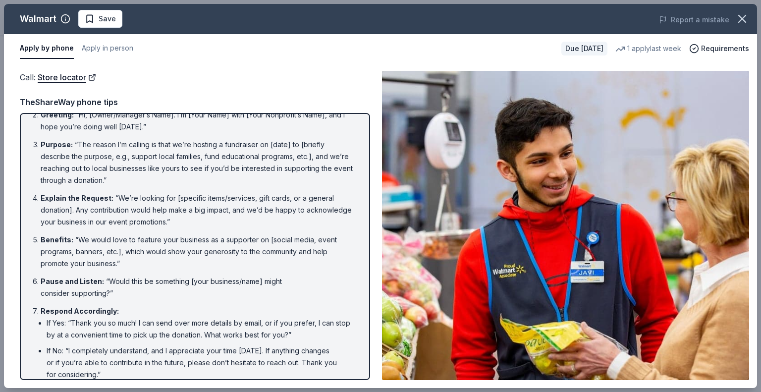
scroll to position [0, 0]
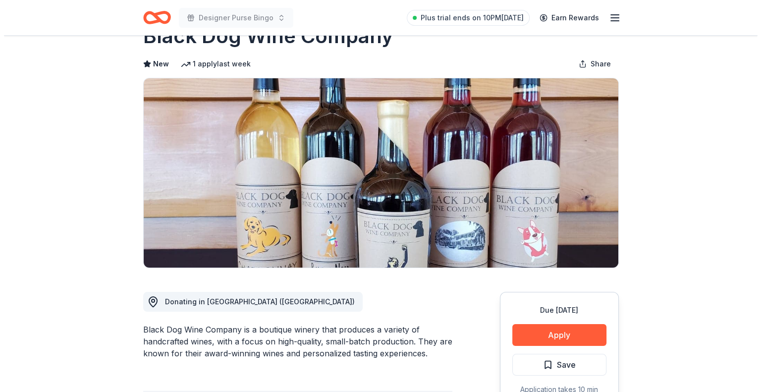
scroll to position [99, 0]
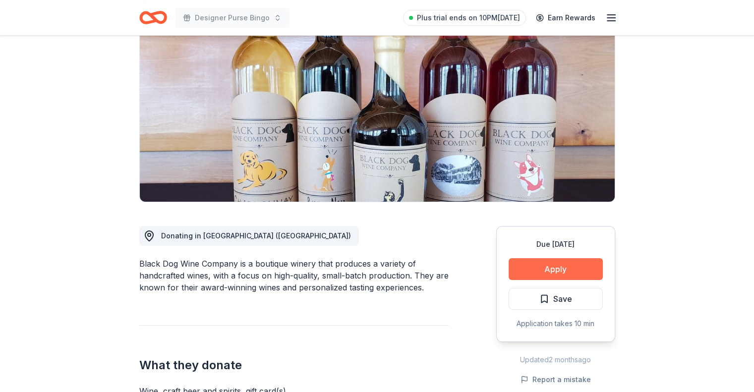
click at [569, 270] on button "Apply" at bounding box center [555, 269] width 94 height 22
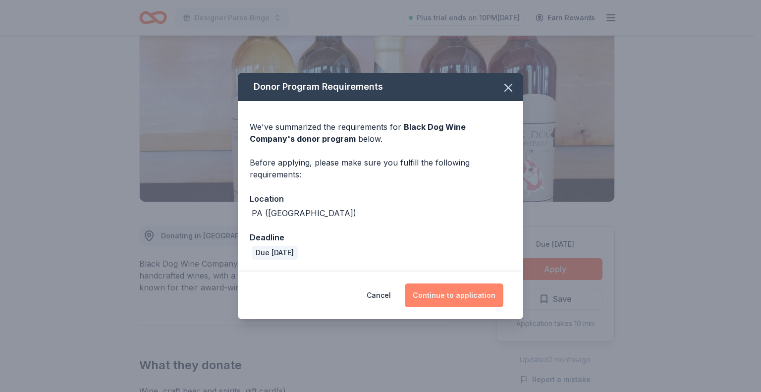
click at [480, 291] on button "Continue to application" at bounding box center [454, 295] width 99 height 24
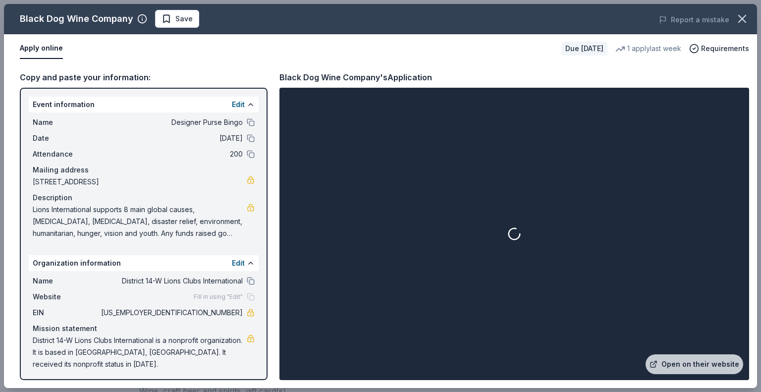
scroll to position [2, 0]
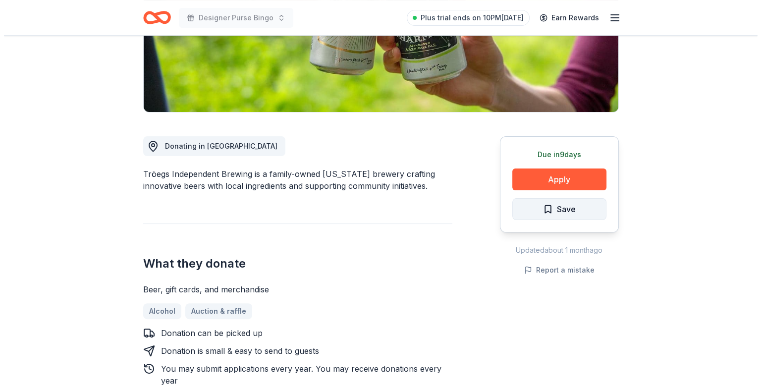
scroll to position [198, 0]
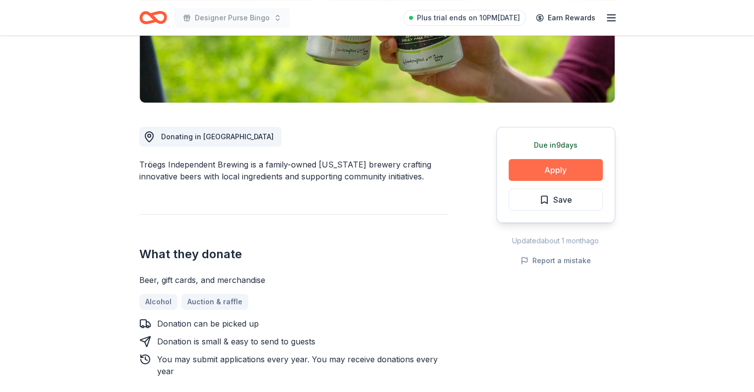
click at [572, 171] on button "Apply" at bounding box center [555, 170] width 94 height 22
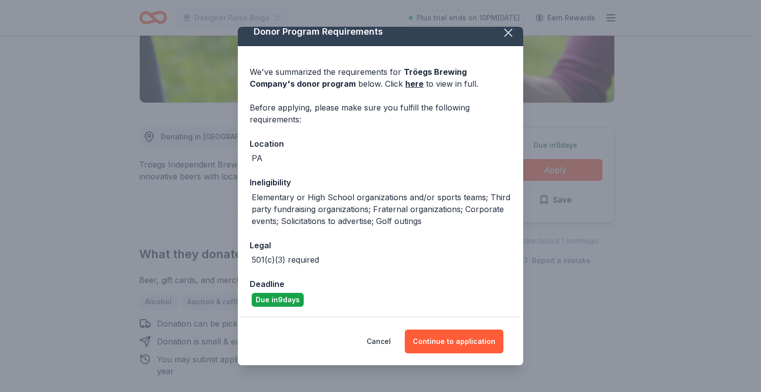
scroll to position [0, 0]
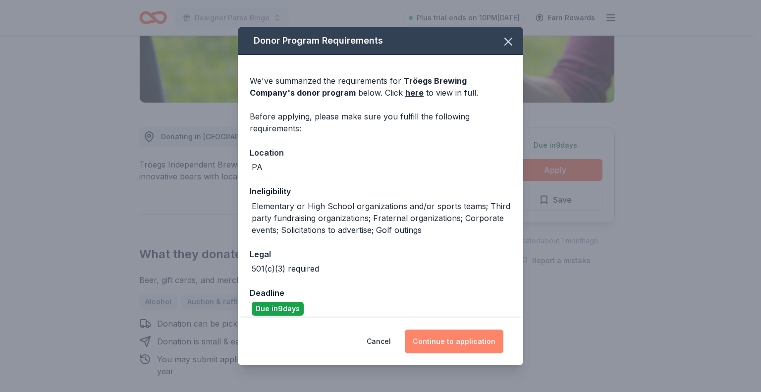
click at [436, 335] on button "Continue to application" at bounding box center [454, 342] width 99 height 24
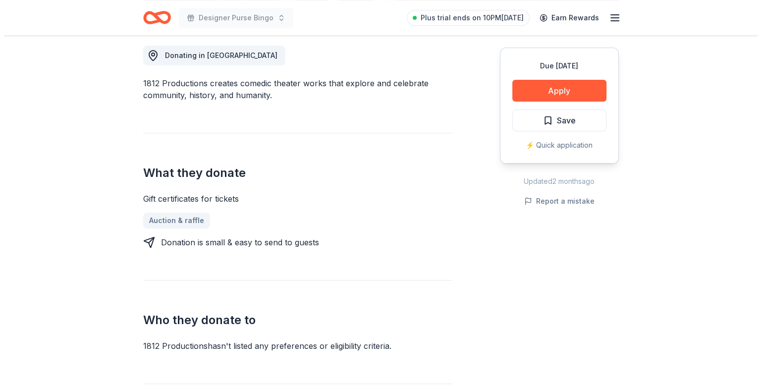
scroll to position [278, 0]
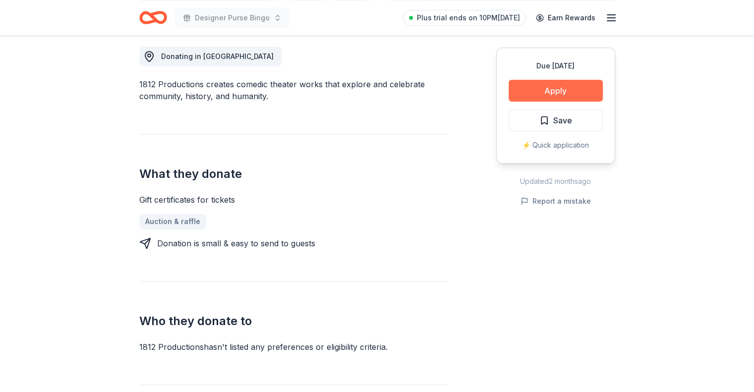
click at [541, 83] on button "Apply" at bounding box center [555, 91] width 94 height 22
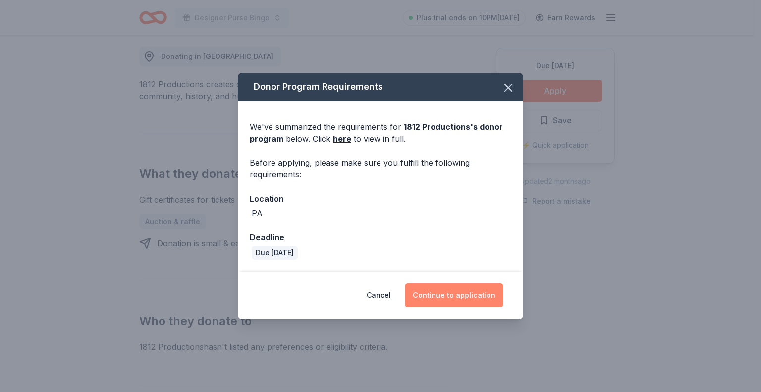
click at [442, 290] on button "Continue to application" at bounding box center [454, 295] width 99 height 24
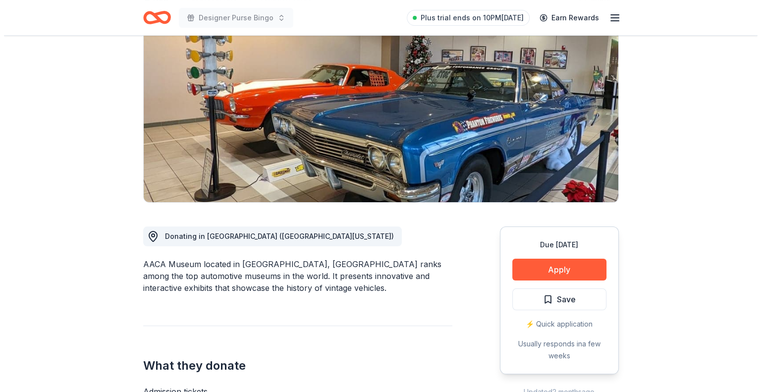
scroll to position [99, 0]
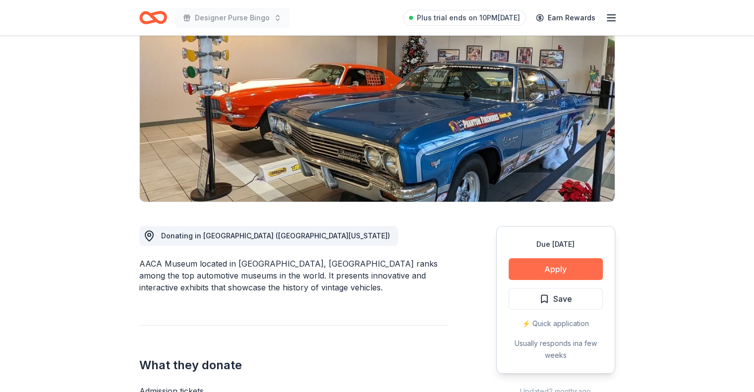
click at [533, 264] on button "Apply" at bounding box center [555, 269] width 94 height 22
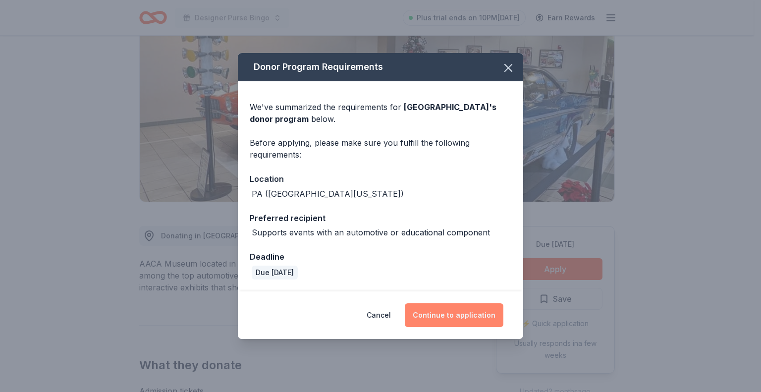
click at [474, 319] on button "Continue to application" at bounding box center [454, 315] width 99 height 24
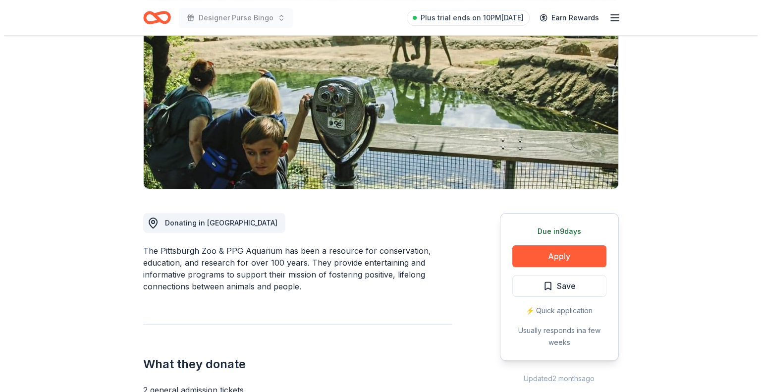
scroll to position [149, 0]
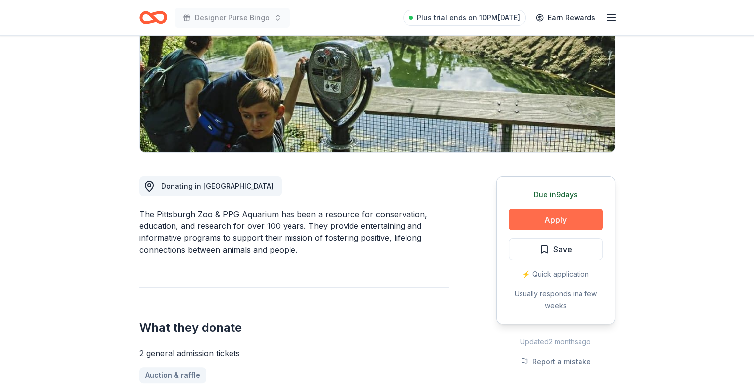
click at [565, 220] on button "Apply" at bounding box center [555, 220] width 94 height 22
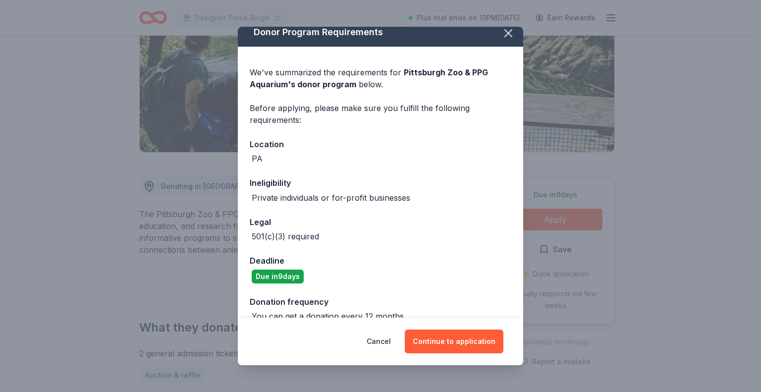
scroll to position [0, 0]
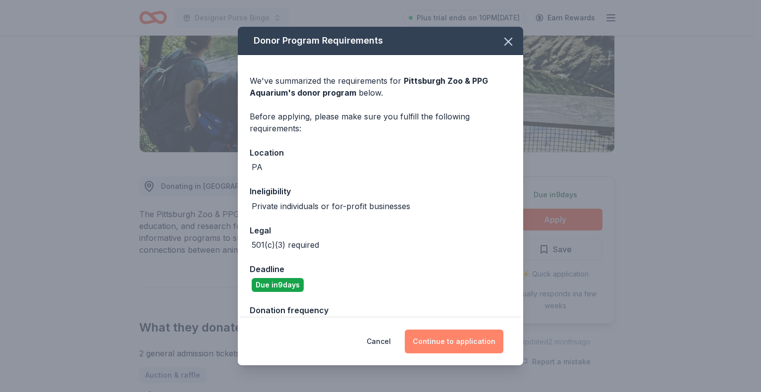
click at [475, 337] on button "Continue to application" at bounding box center [454, 342] width 99 height 24
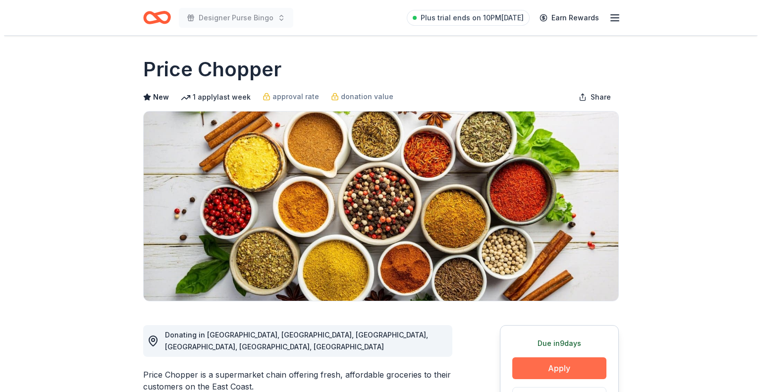
scroll to position [149, 0]
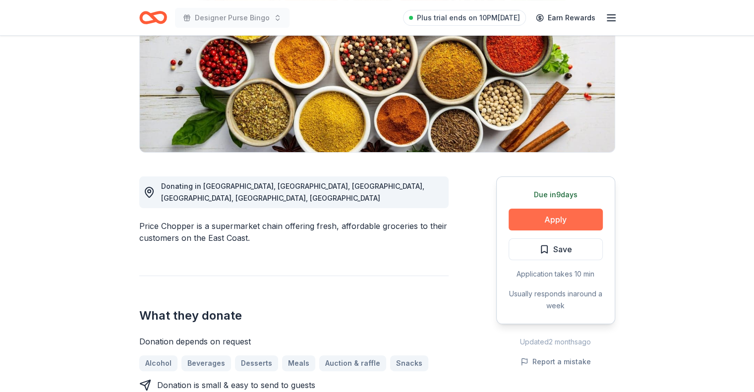
click at [530, 222] on button "Apply" at bounding box center [555, 220] width 94 height 22
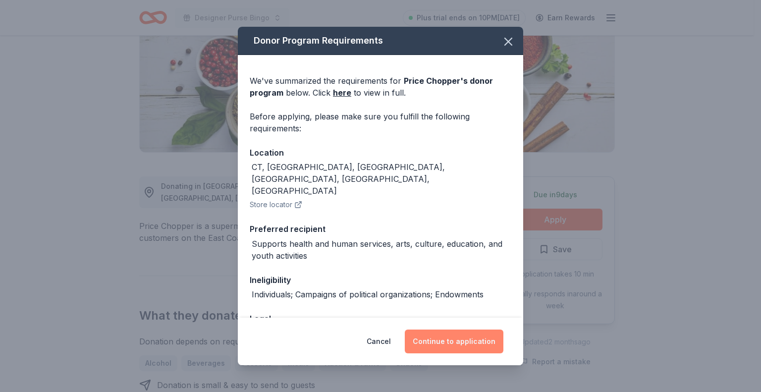
click at [435, 342] on button "Continue to application" at bounding box center [454, 342] width 99 height 24
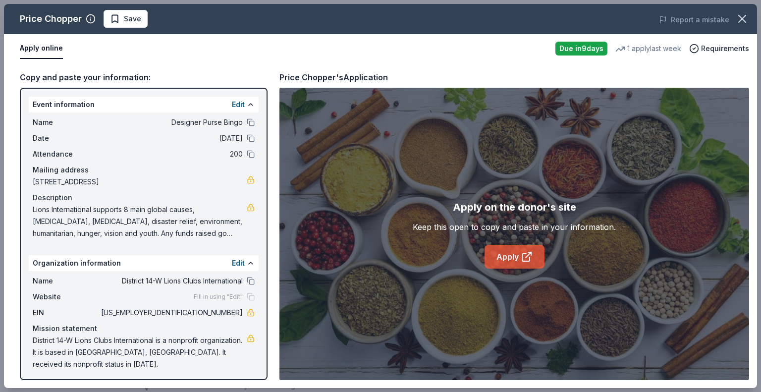
click at [509, 261] on link "Apply" at bounding box center [515, 257] width 60 height 24
